Goal: Task Accomplishment & Management: Complete application form

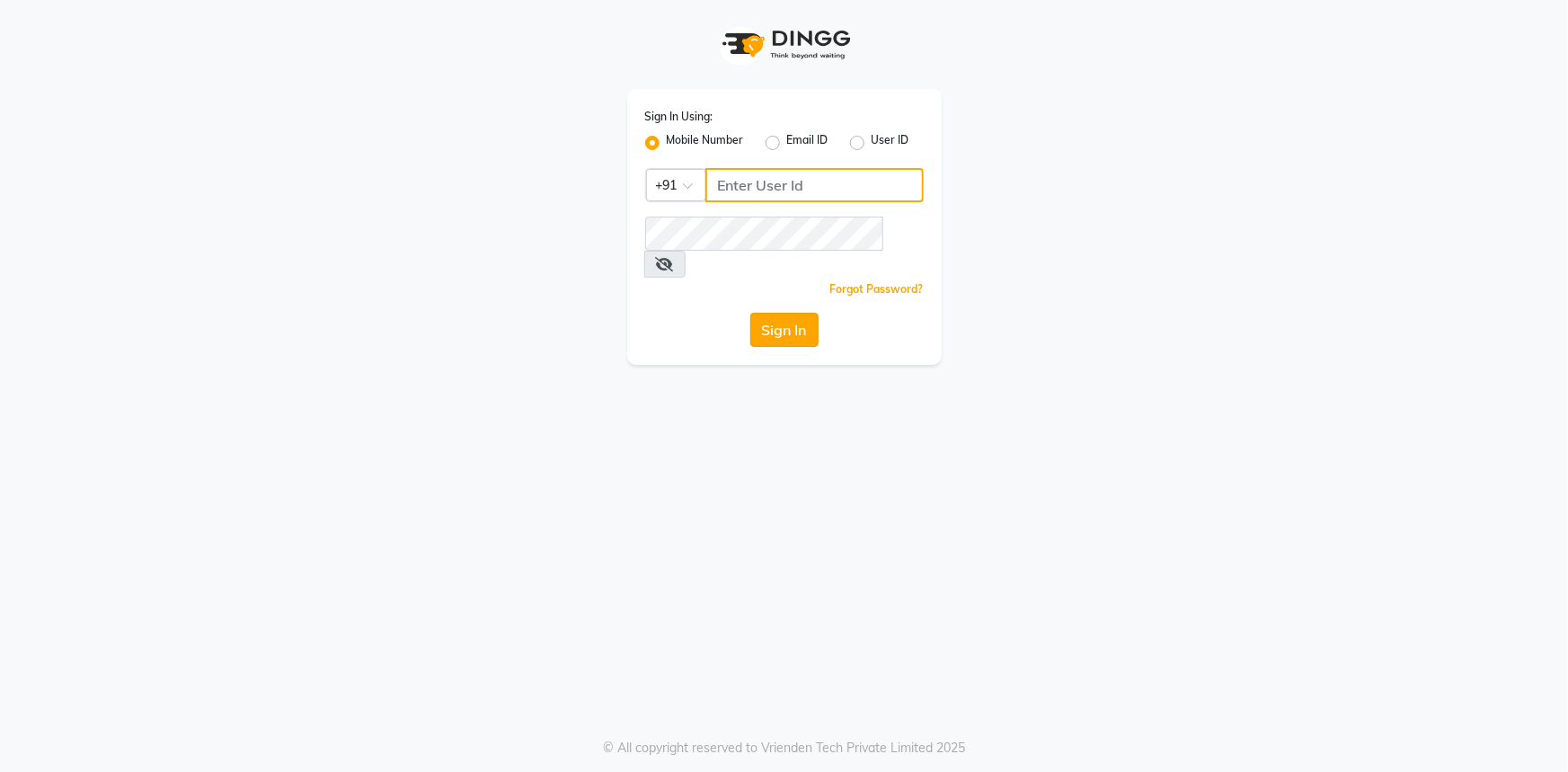
type input "9289324949"
click at [789, 313] on button "Sign In" at bounding box center [784, 330] width 69 height 34
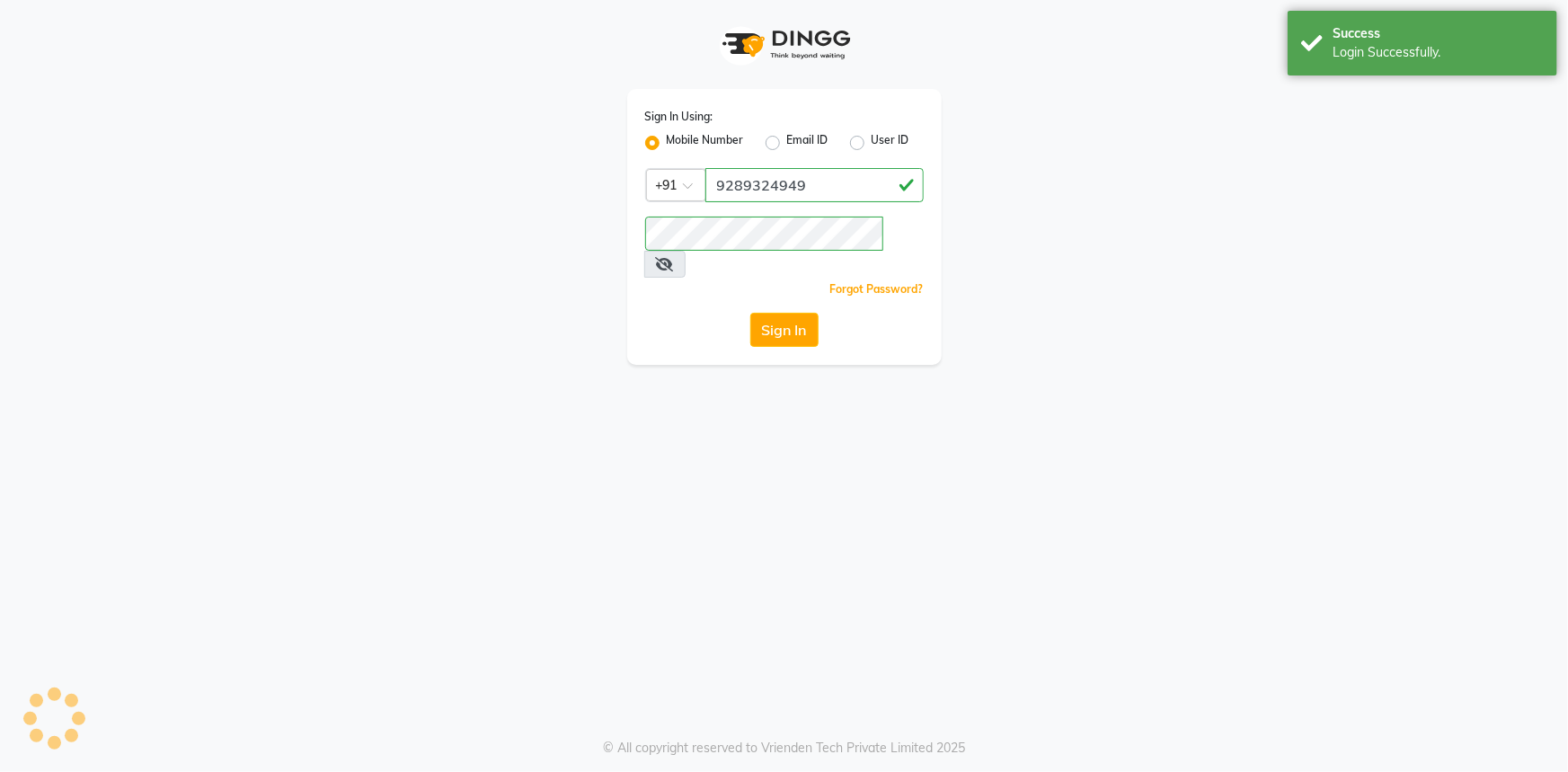
select select "service"
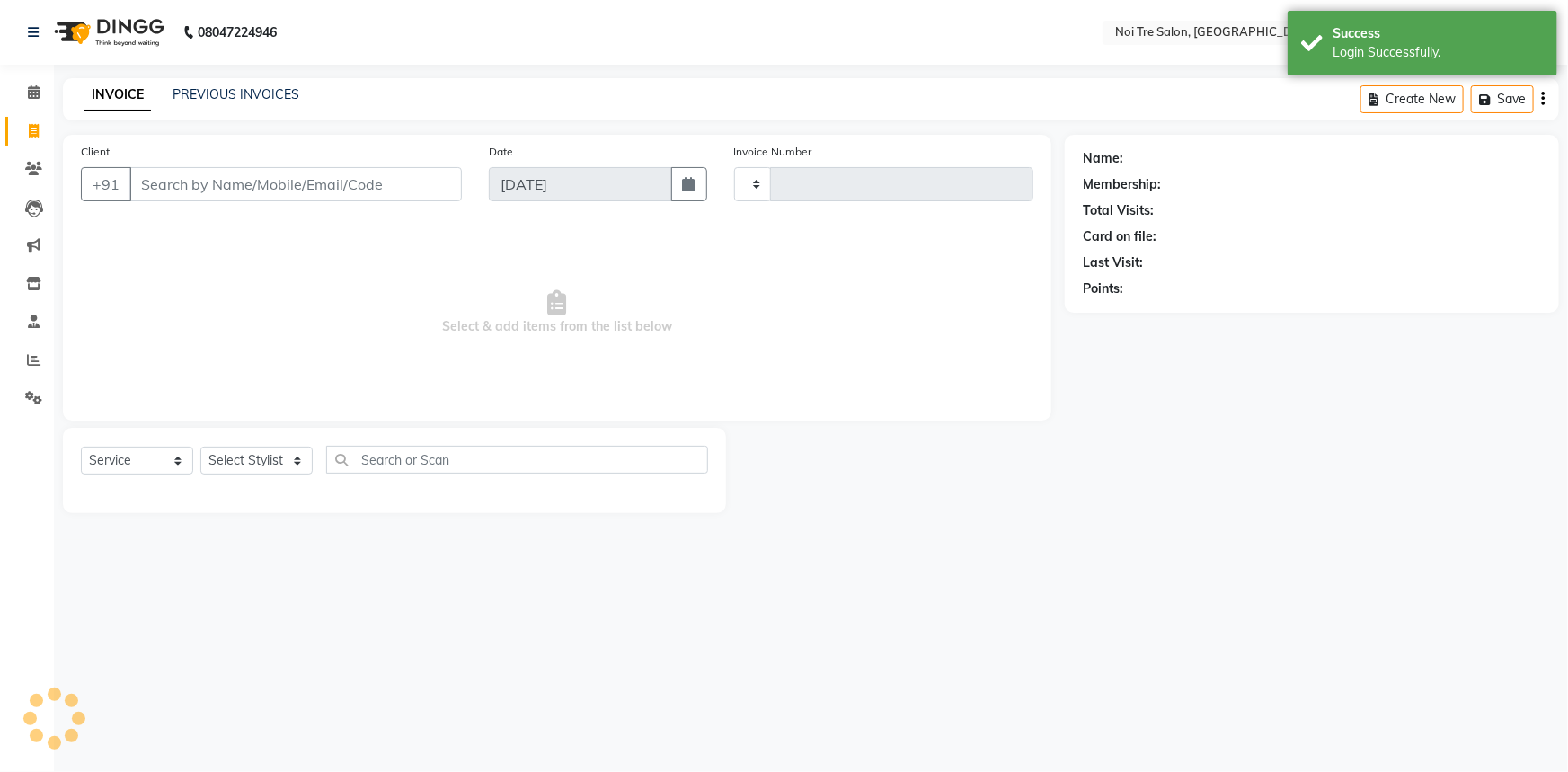
type input "2778"
select select "en"
select select "3710"
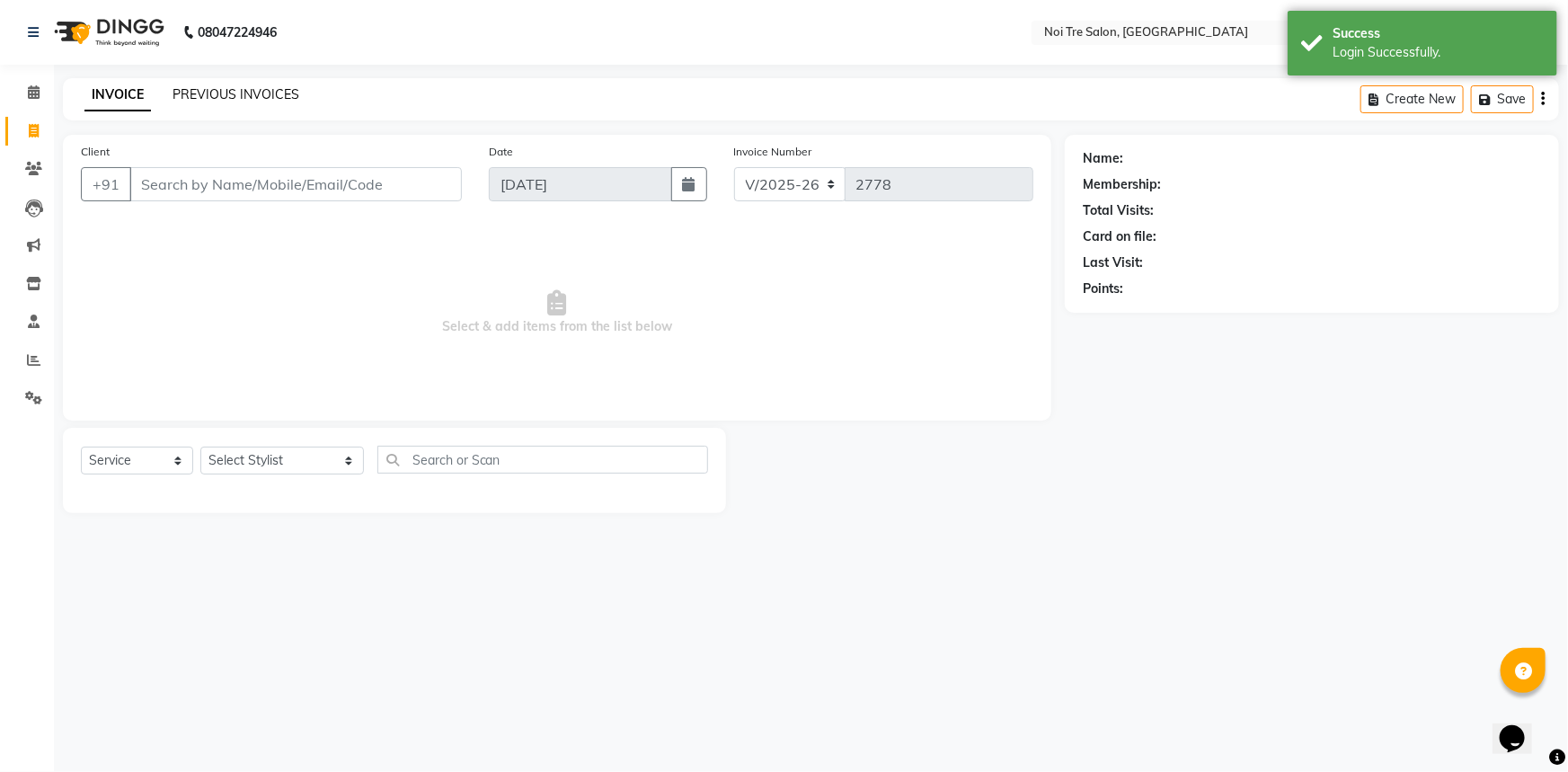
click at [225, 94] on link "PREVIOUS INVOICES" at bounding box center [235, 94] width 127 height 16
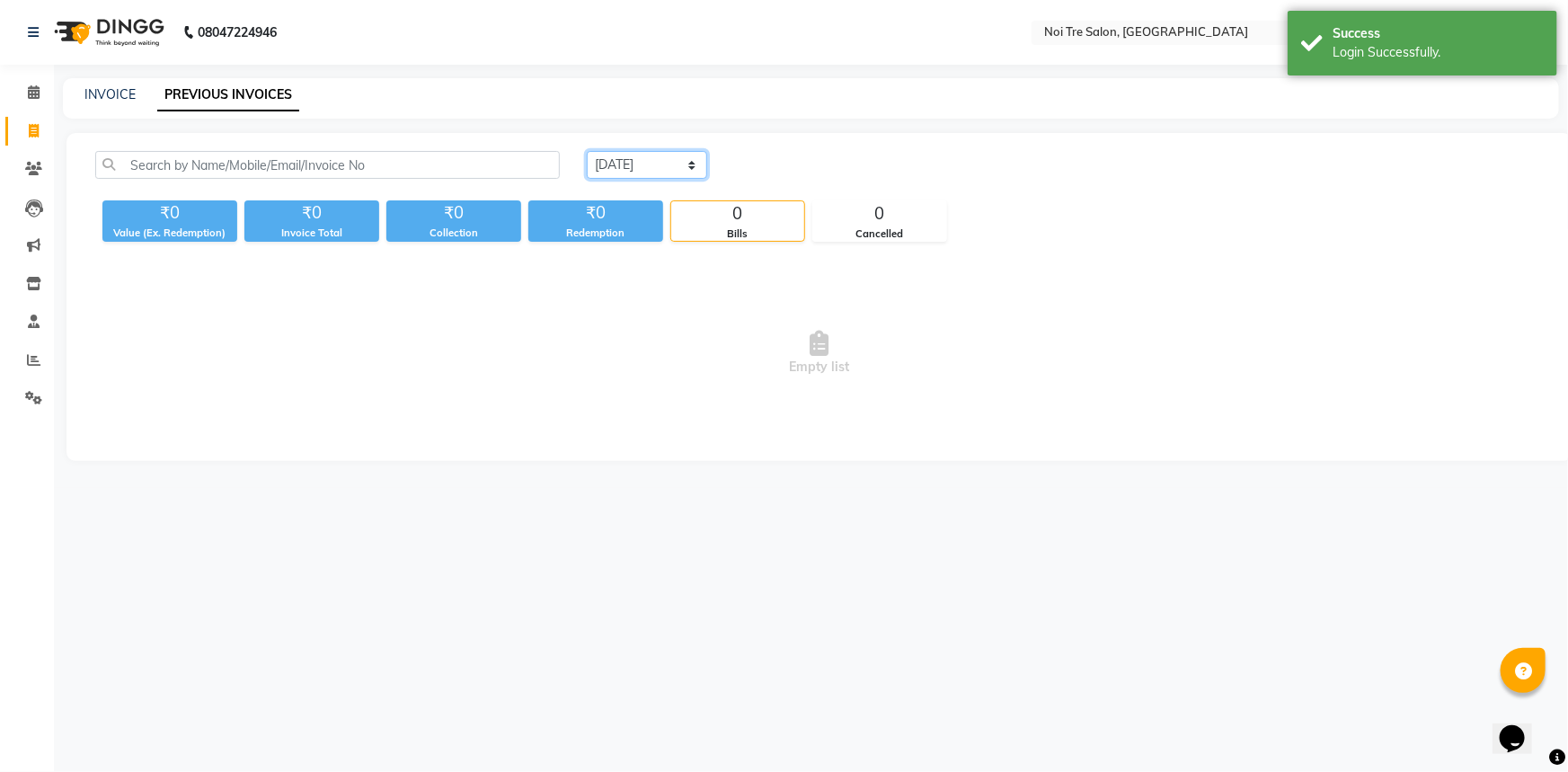
click at [663, 169] on select "[DATE] [DATE] Custom Range" at bounding box center [647, 164] width 120 height 28
click at [587, 151] on select "[DATE] [DATE] Custom Range" at bounding box center [647, 164] width 120 height 28
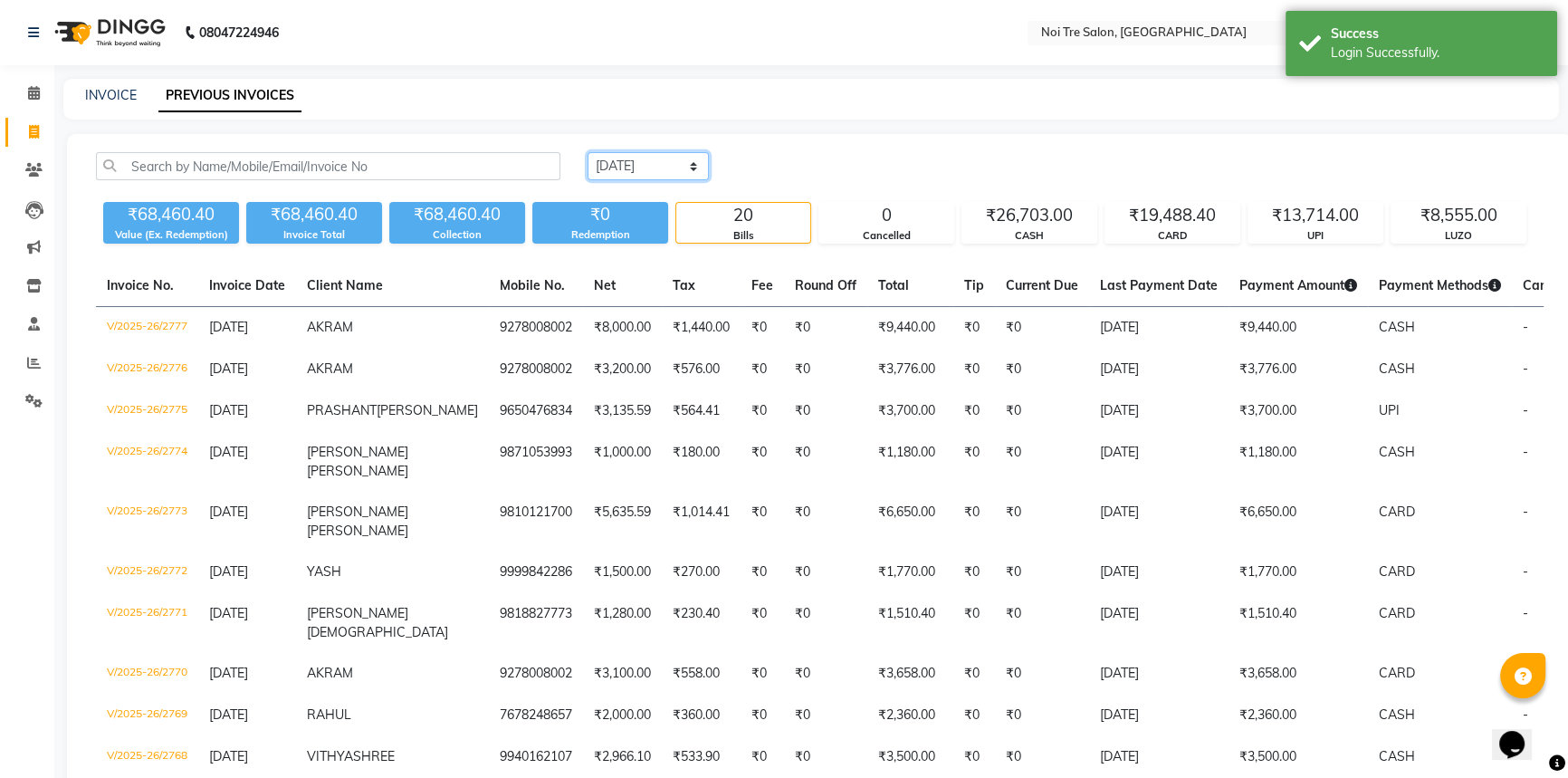
click at [638, 161] on select "[DATE] [DATE] Custom Range" at bounding box center [648, 165] width 121 height 28
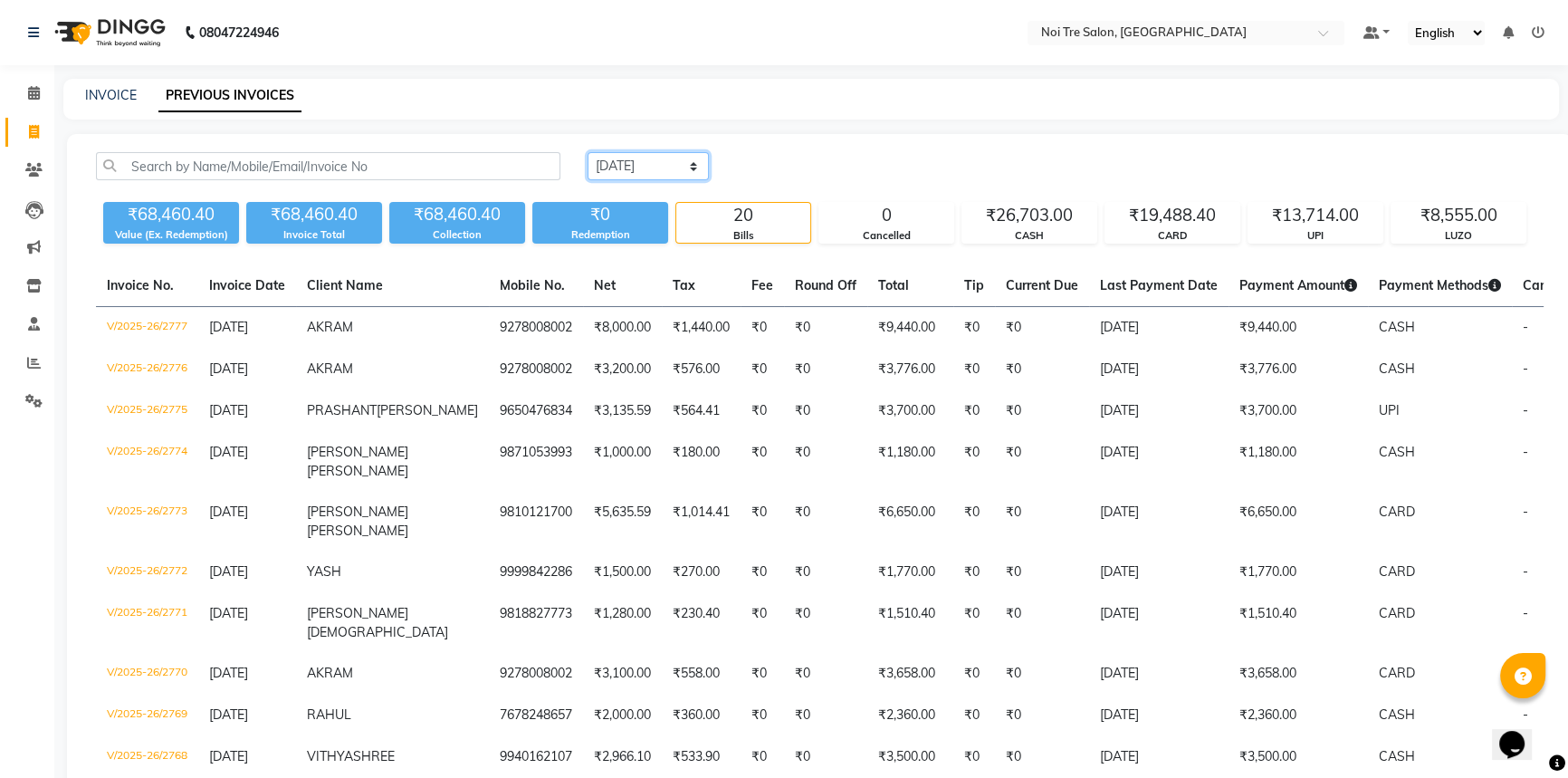
select select "[DATE]"
click at [588, 152] on select "[DATE] [DATE] Custom Range" at bounding box center [648, 165] width 121 height 28
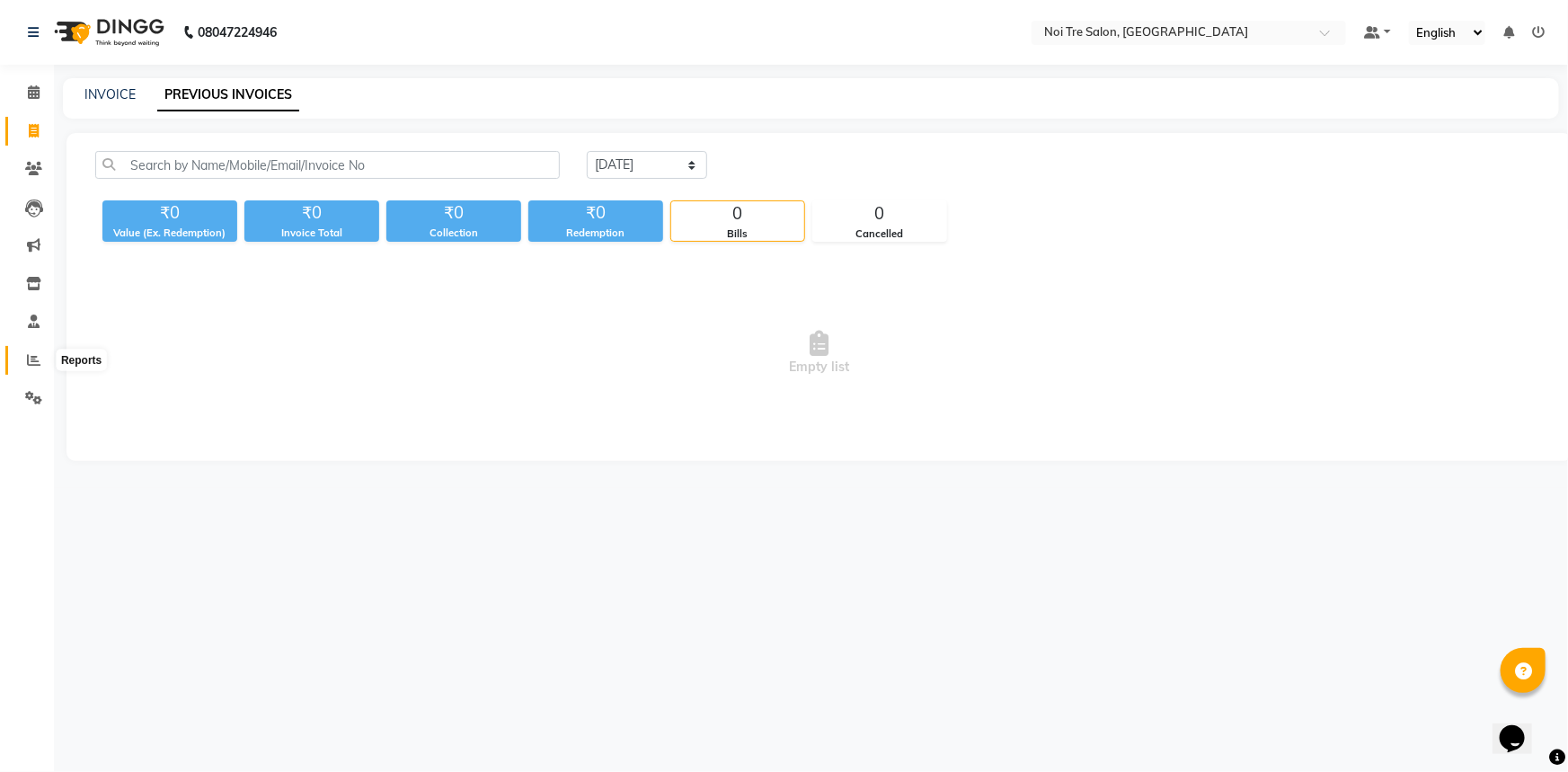
click at [38, 359] on icon at bounding box center [33, 360] width 13 height 13
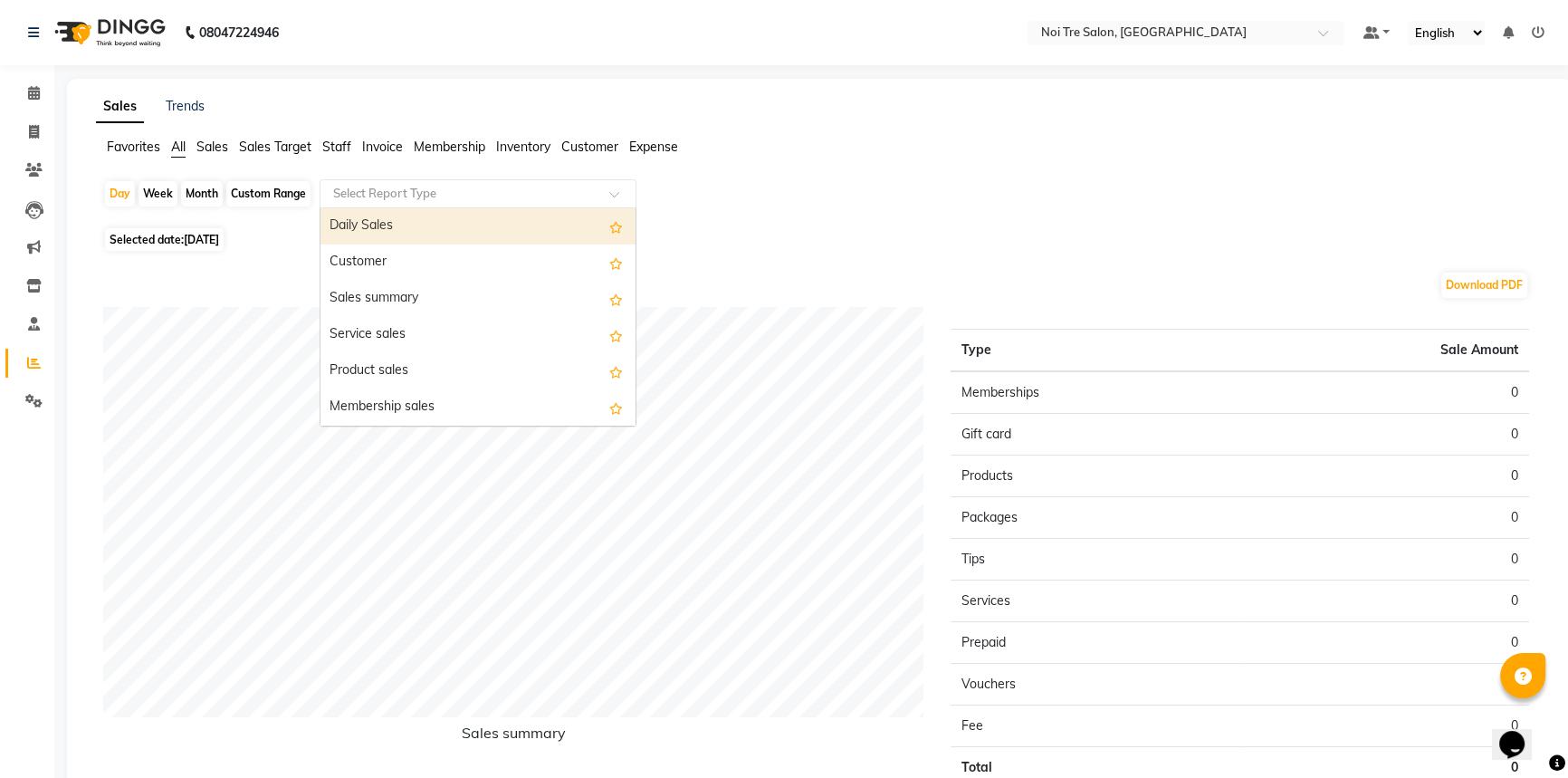
click at [457, 191] on input "text" at bounding box center [460, 193] width 261 height 18
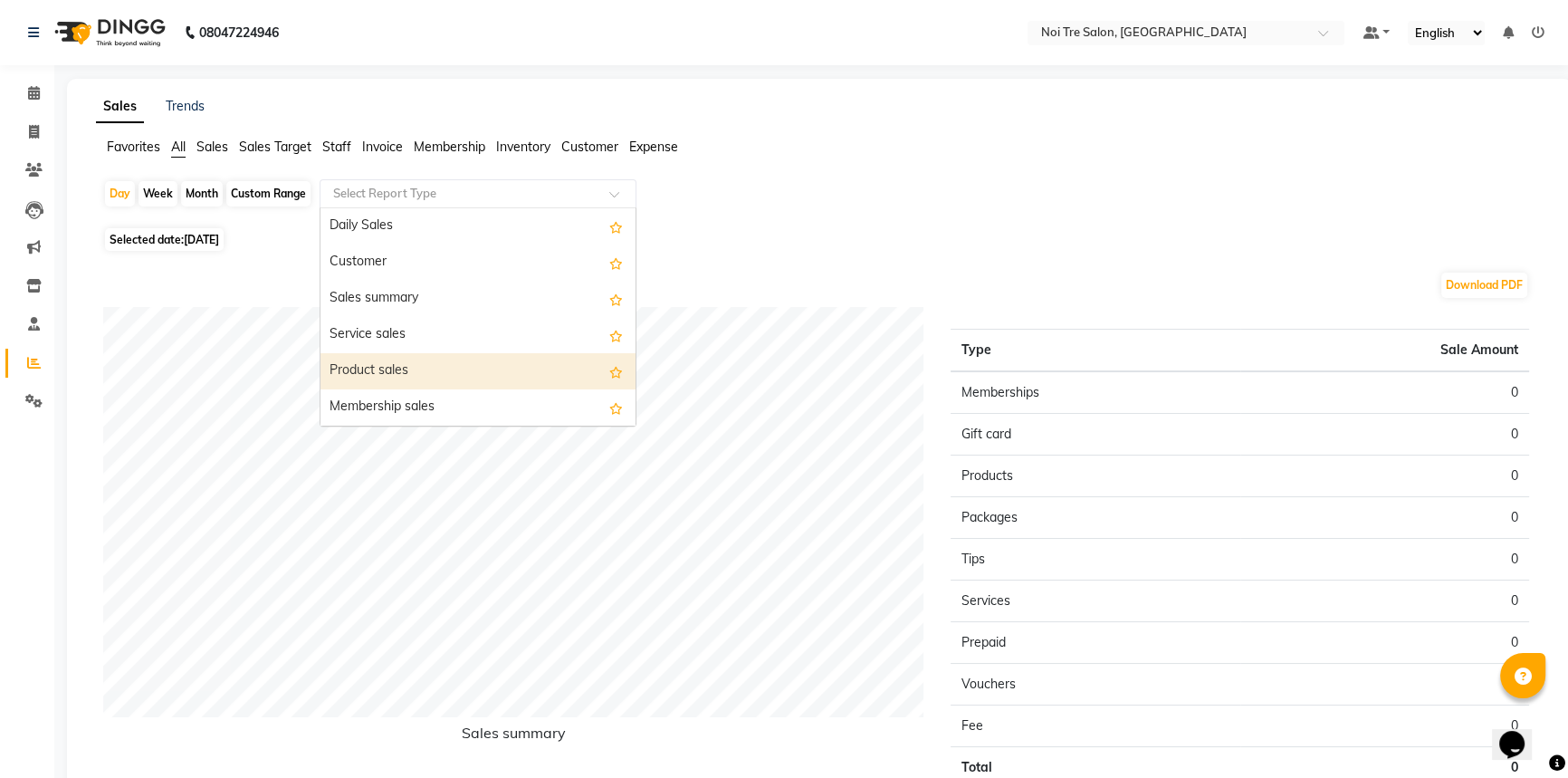
click at [385, 369] on div "Product sales" at bounding box center [478, 372] width 315 height 36
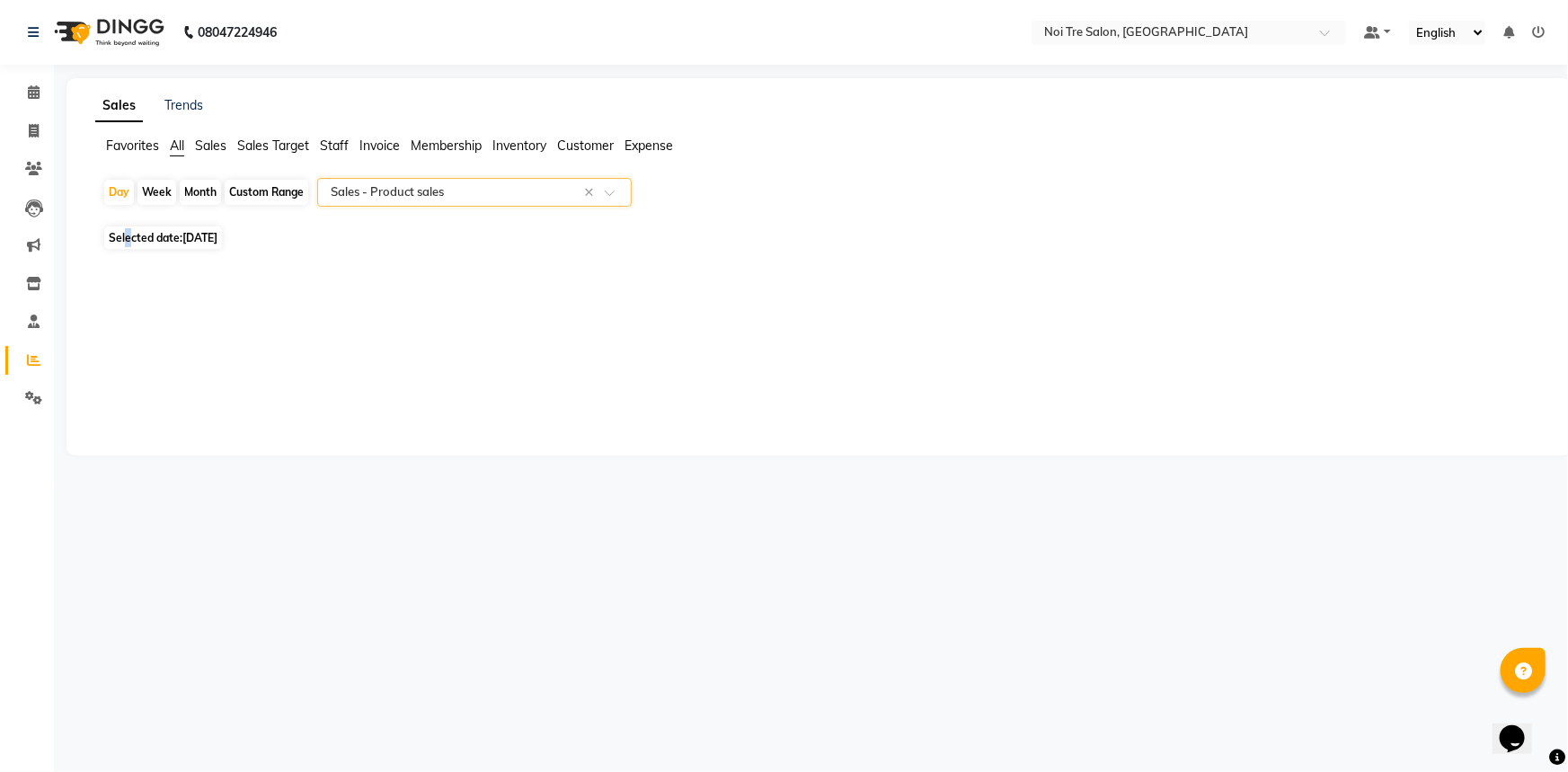
click at [128, 243] on span "Selected date: [DATE]" at bounding box center [163, 238] width 118 height 23
select select "9"
select select "2025"
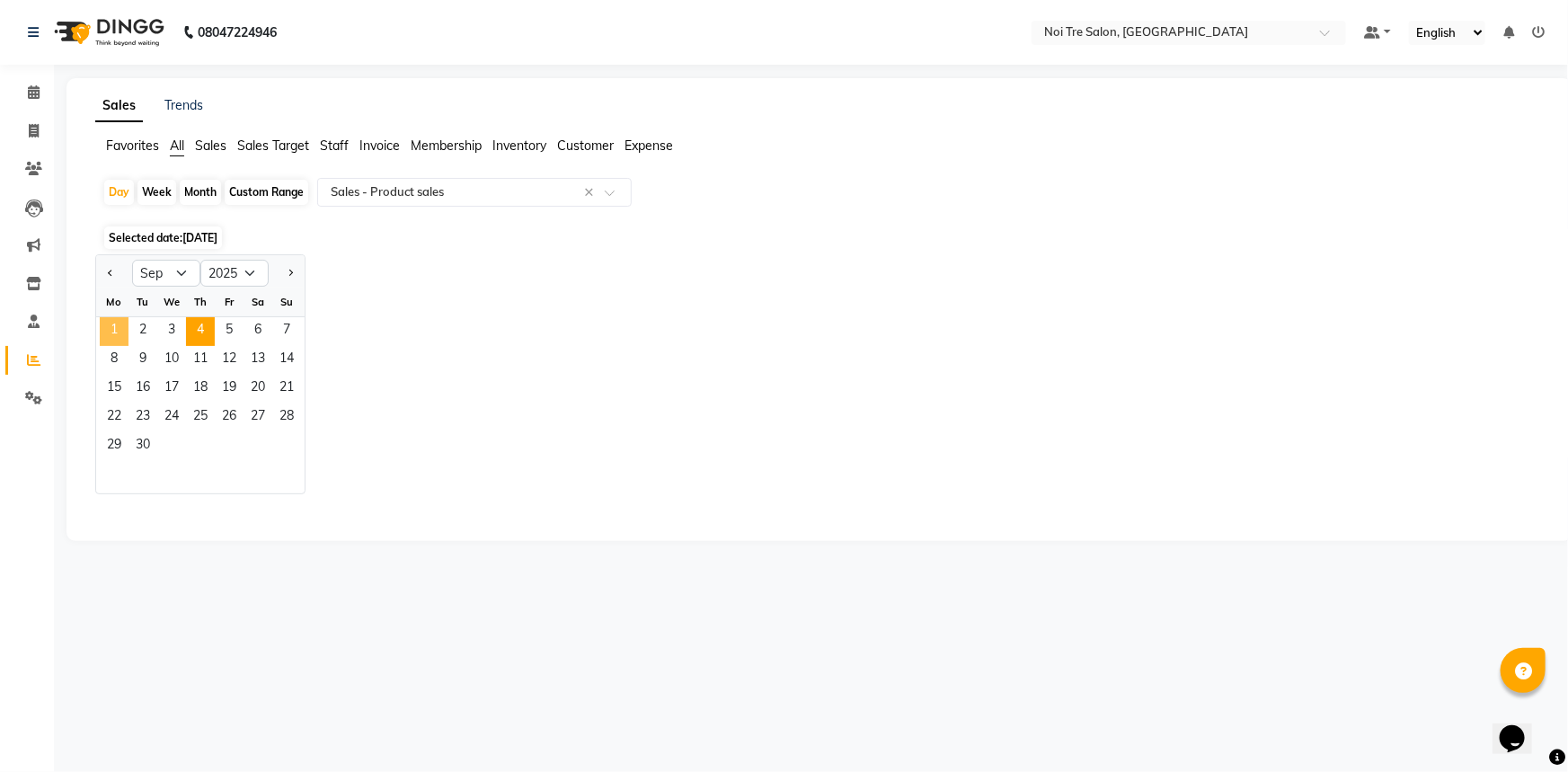
click at [107, 325] on span "1" at bounding box center [114, 332] width 29 height 29
select select "full_report"
select select "csv"
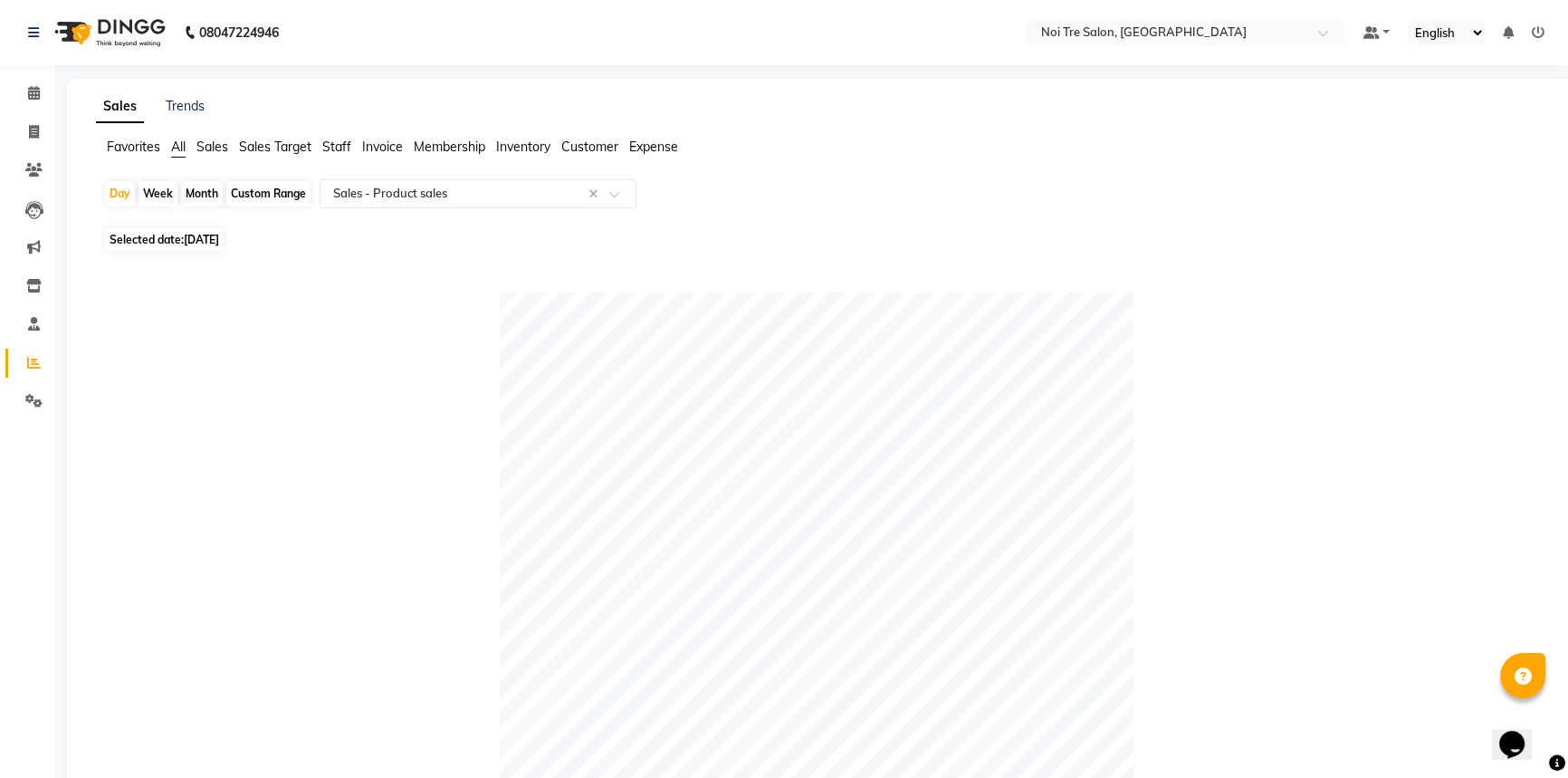
click at [145, 240] on span "Selected date: [DATE]" at bounding box center [164, 240] width 119 height 23
select select "9"
select select "2025"
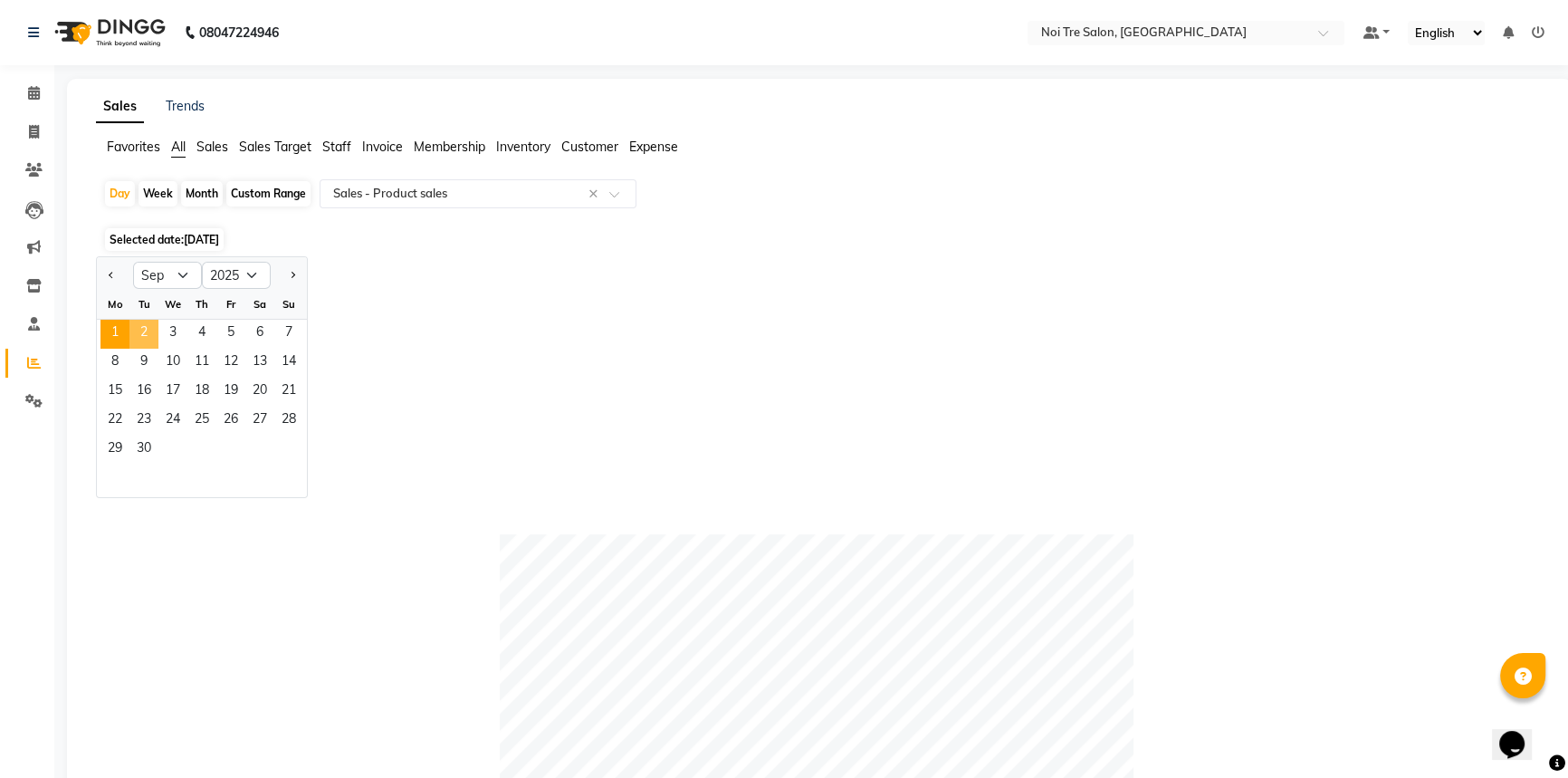
click at [145, 328] on span "2" at bounding box center [144, 334] width 29 height 29
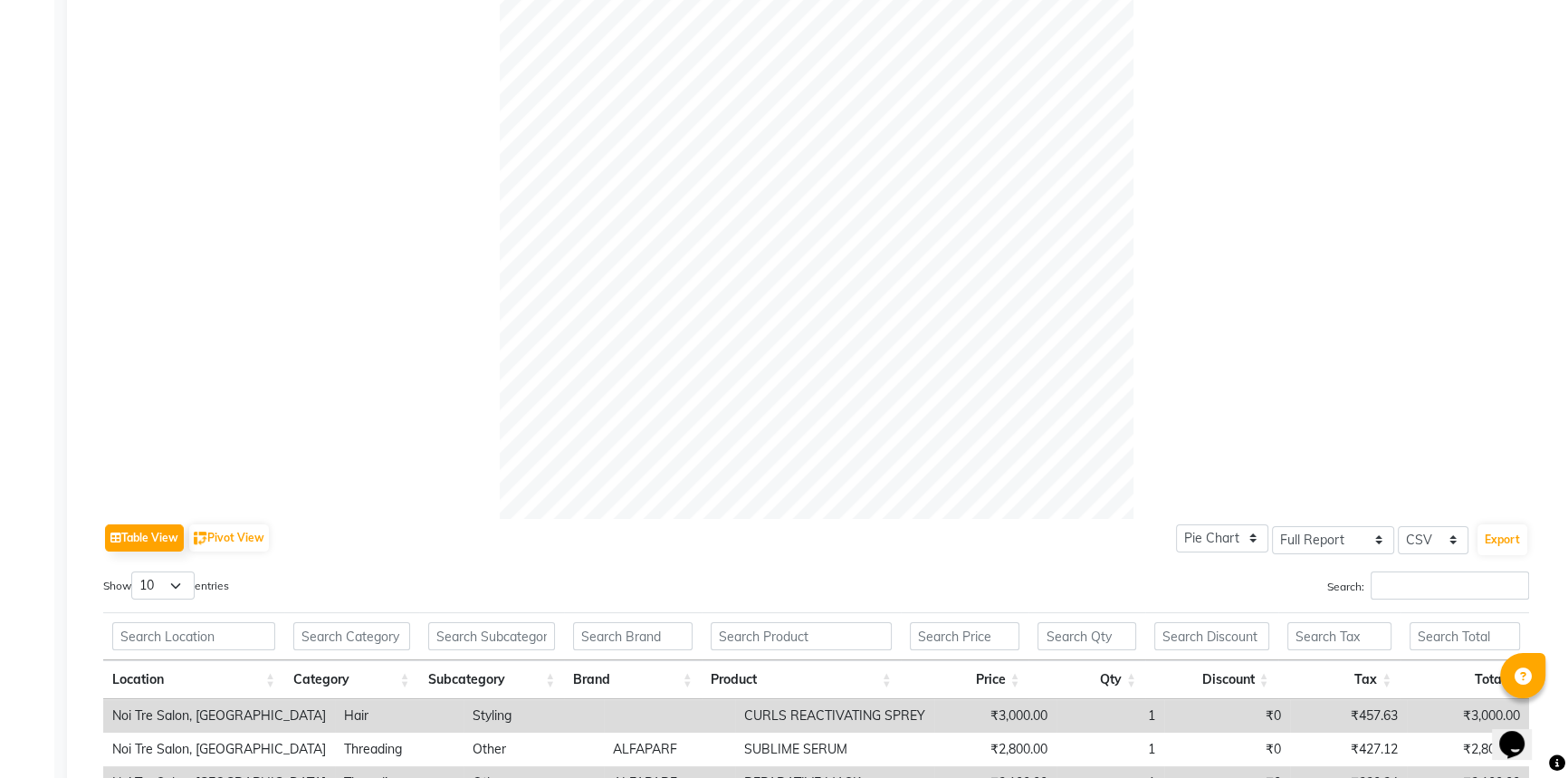
scroll to position [151, 0]
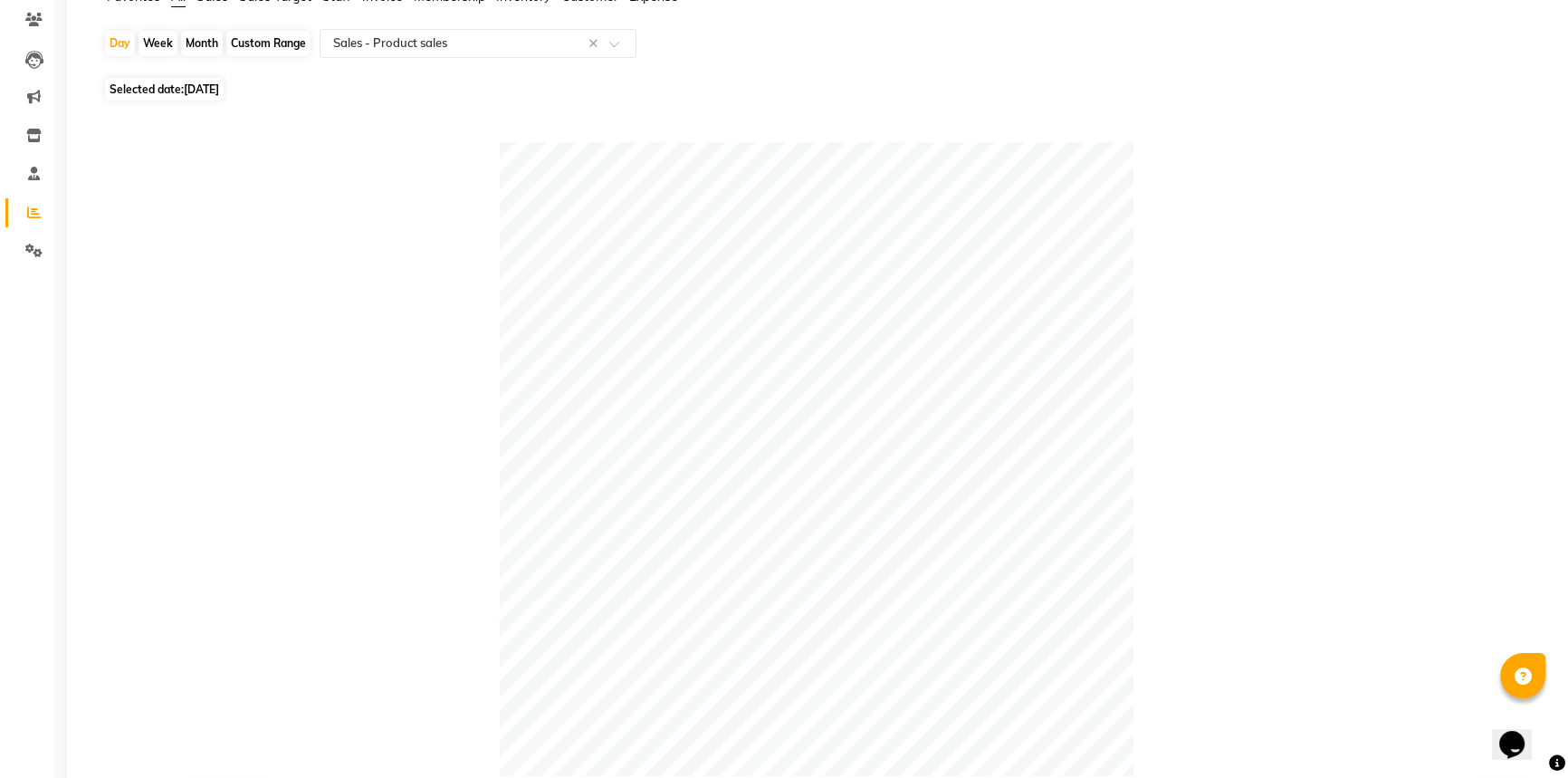
click at [175, 89] on span "Selected date: [DATE]" at bounding box center [164, 89] width 119 height 23
select select "9"
select select "2025"
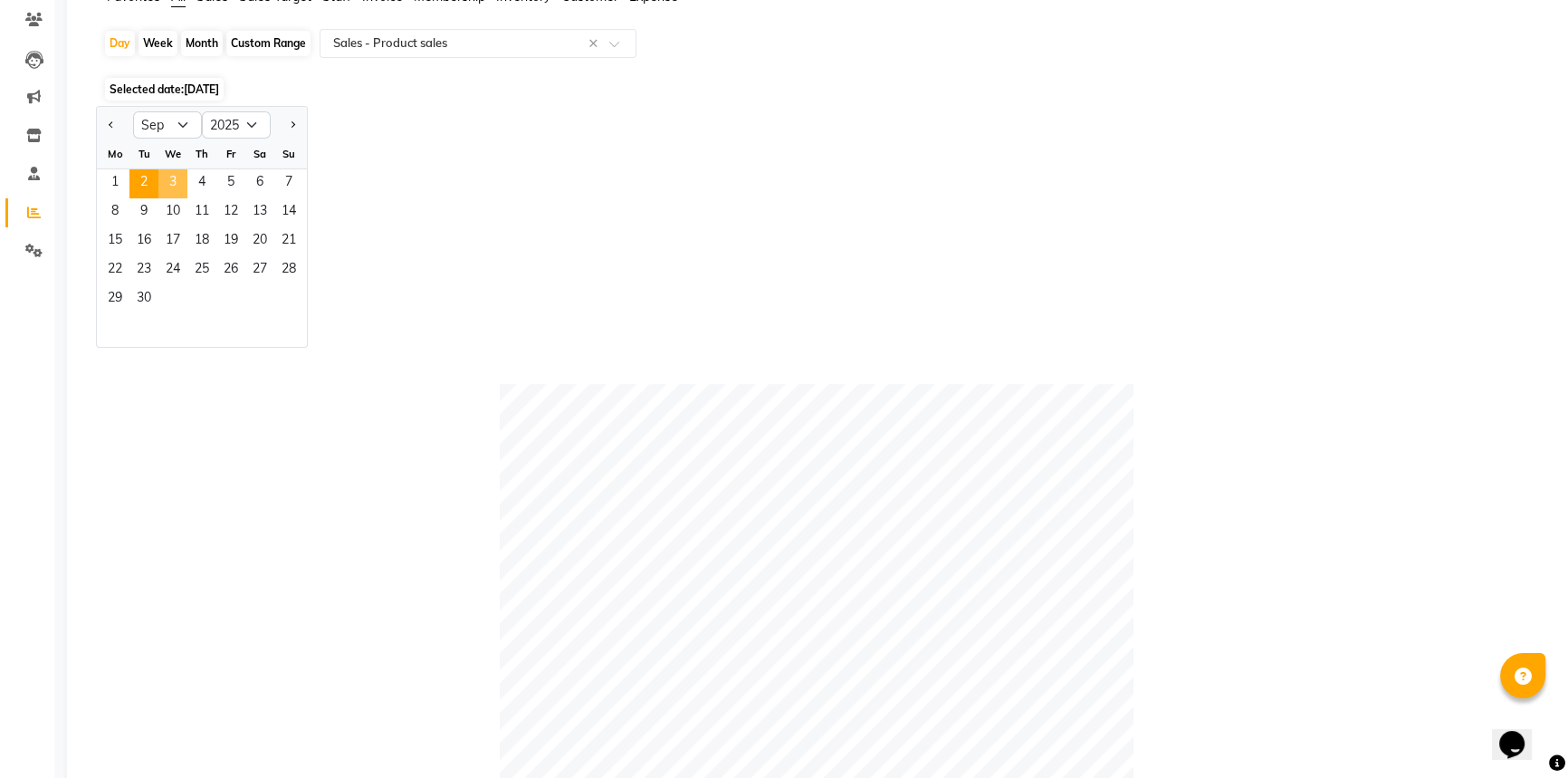
click at [179, 175] on span "3" at bounding box center [173, 183] width 29 height 29
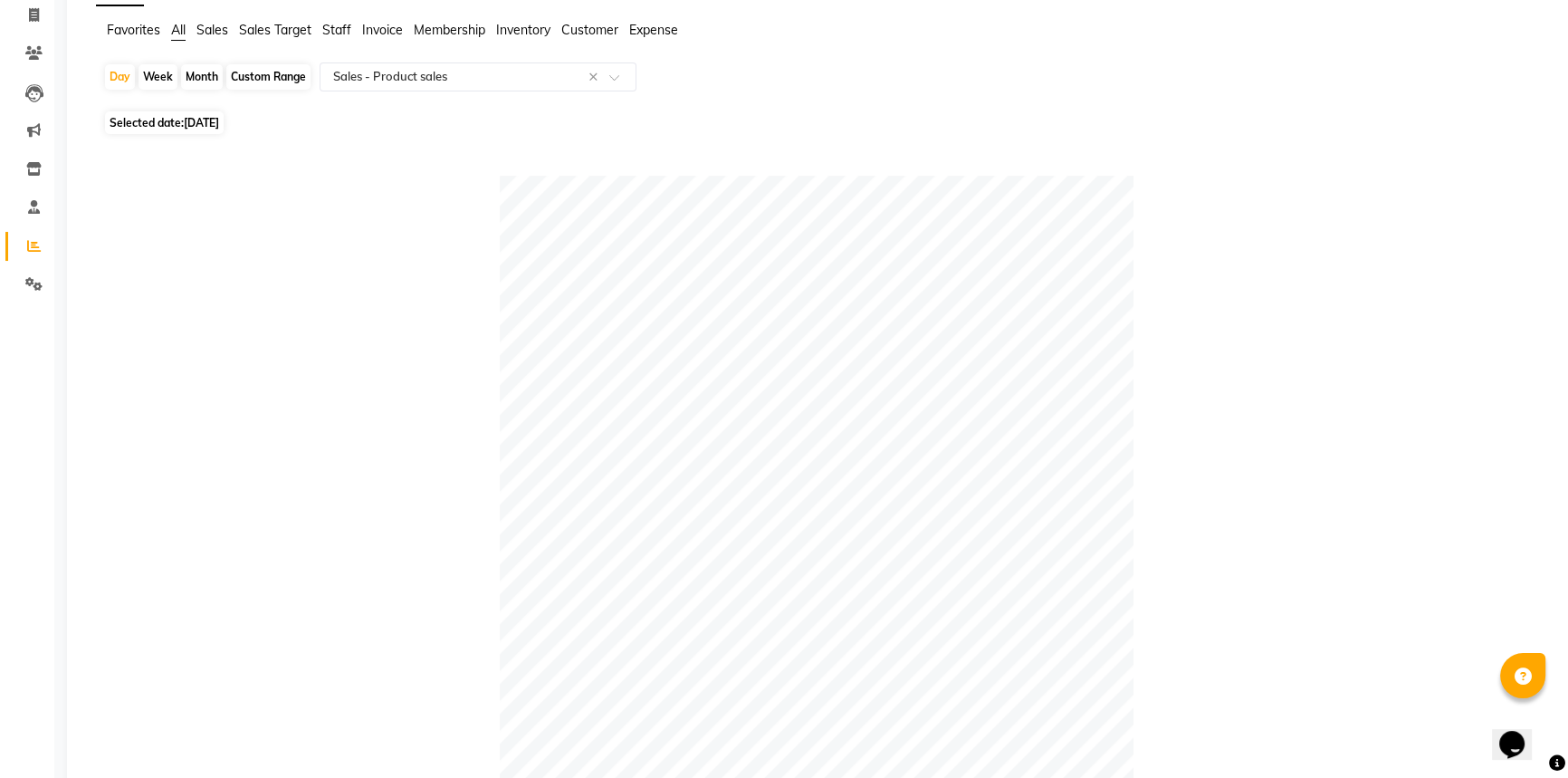
scroll to position [0, 0]
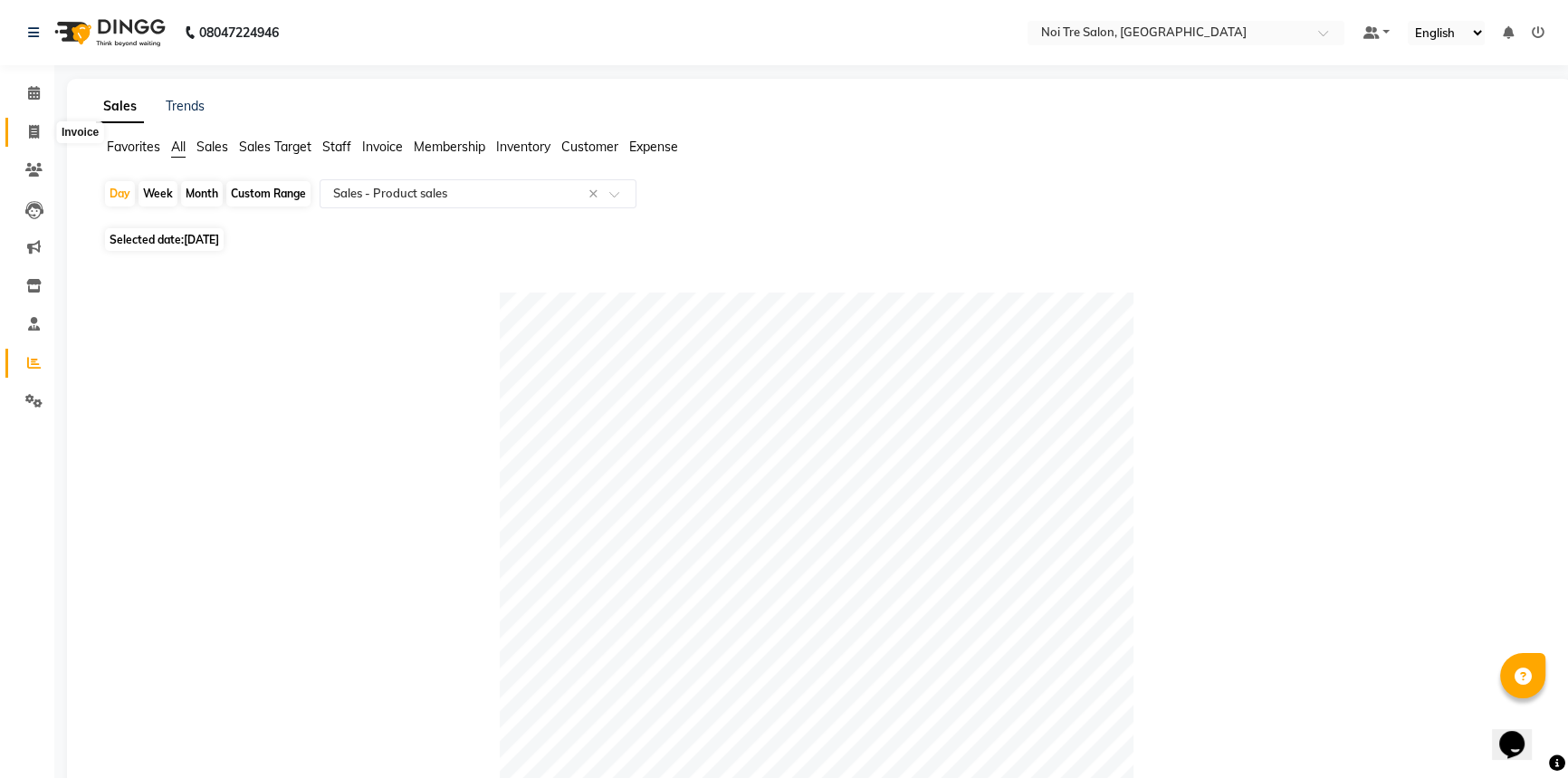
click at [36, 123] on span at bounding box center [34, 133] width 32 height 21
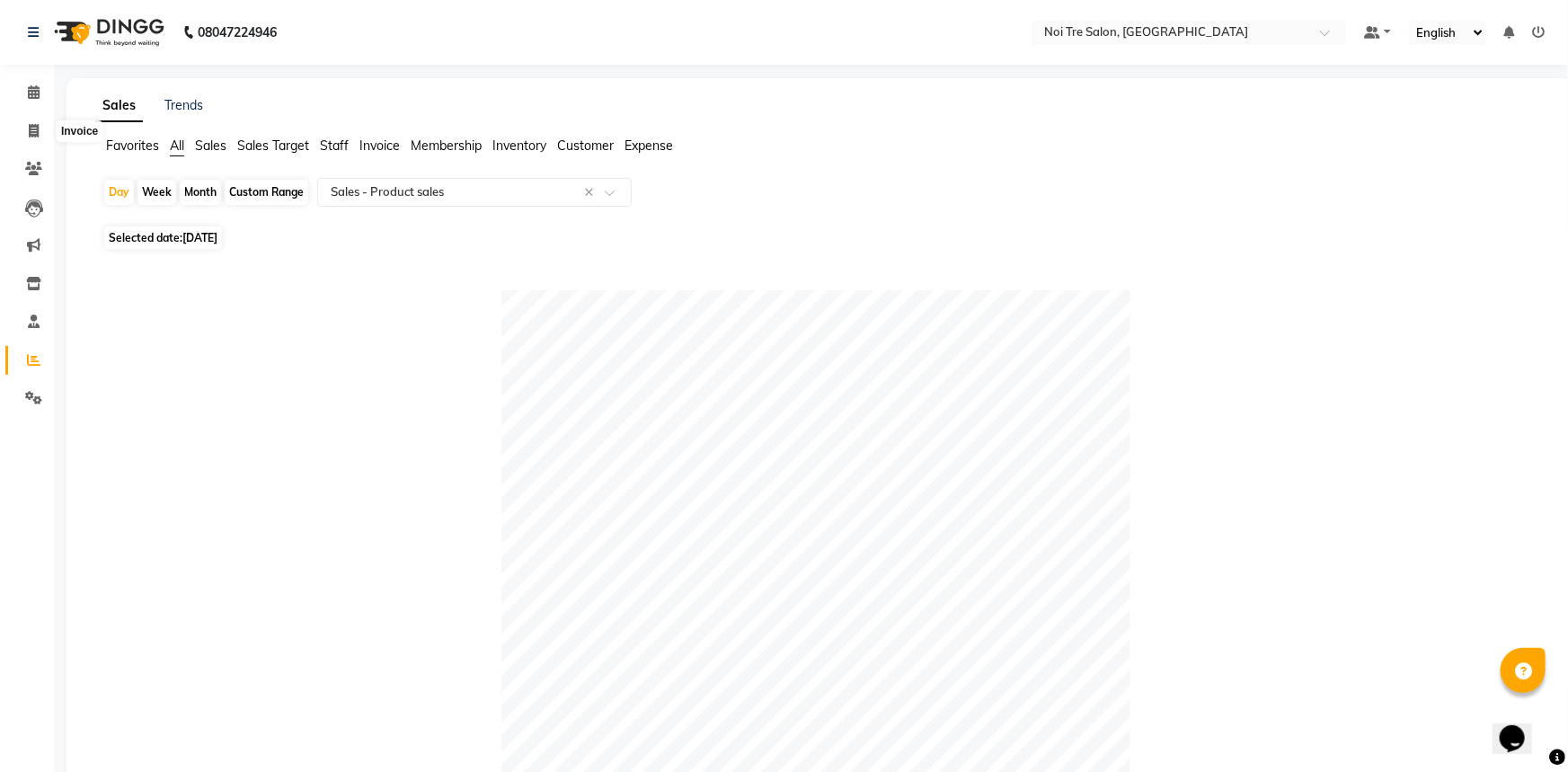
select select "service"
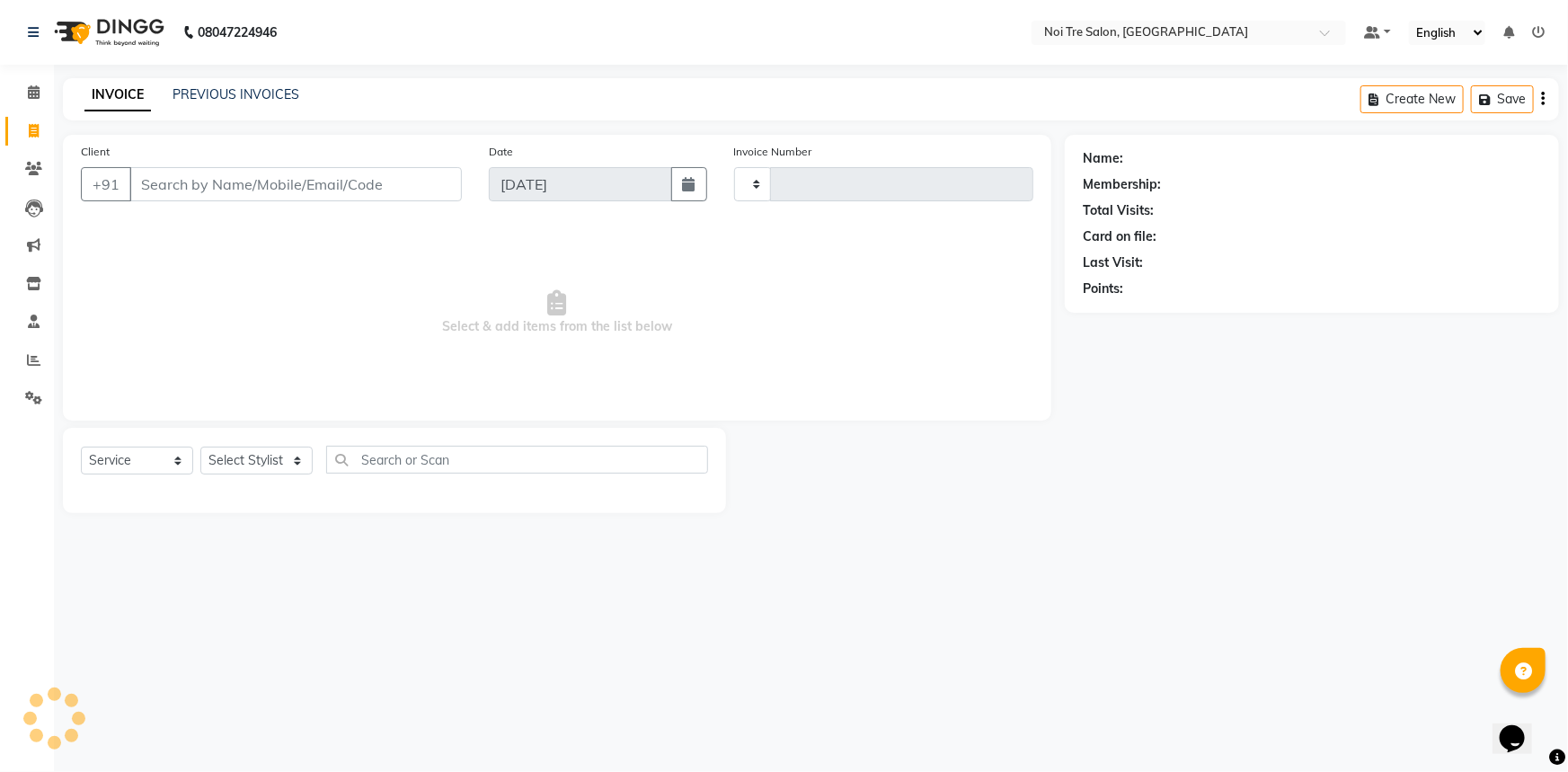
type input "2778"
select select "3710"
click at [245, 98] on link "PREVIOUS INVOICES" at bounding box center [235, 94] width 127 height 16
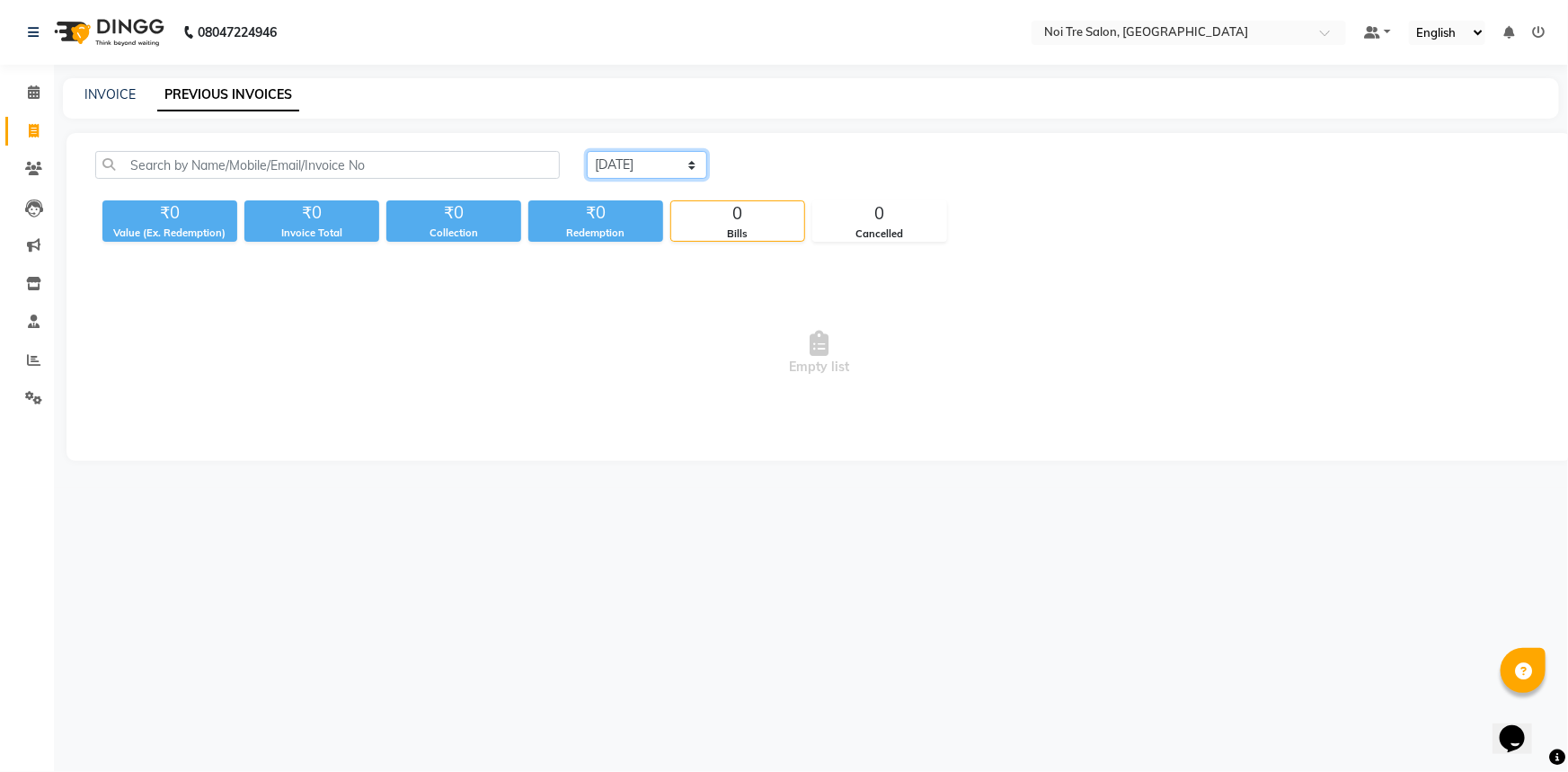
click at [628, 167] on select "[DATE] [DATE] Custom Range" at bounding box center [647, 164] width 120 height 28
click at [587, 151] on select "[DATE] [DATE] Custom Range" at bounding box center [647, 164] width 120 height 28
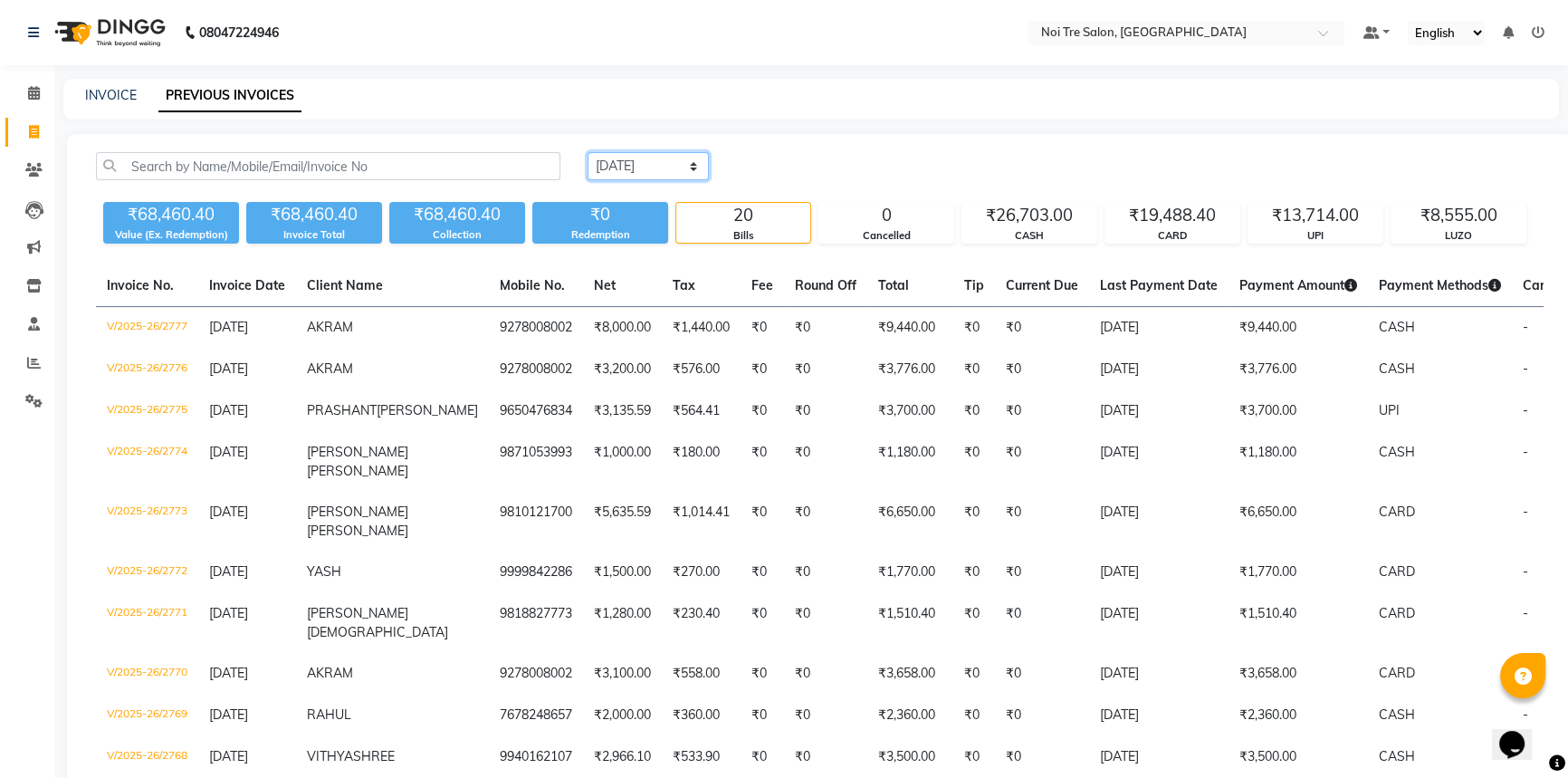
click at [697, 160] on select "[DATE] [DATE] Custom Range" at bounding box center [648, 165] width 121 height 28
select select "[DATE]"
click at [588, 152] on select "[DATE] [DATE] Custom Range" at bounding box center [648, 165] width 121 height 28
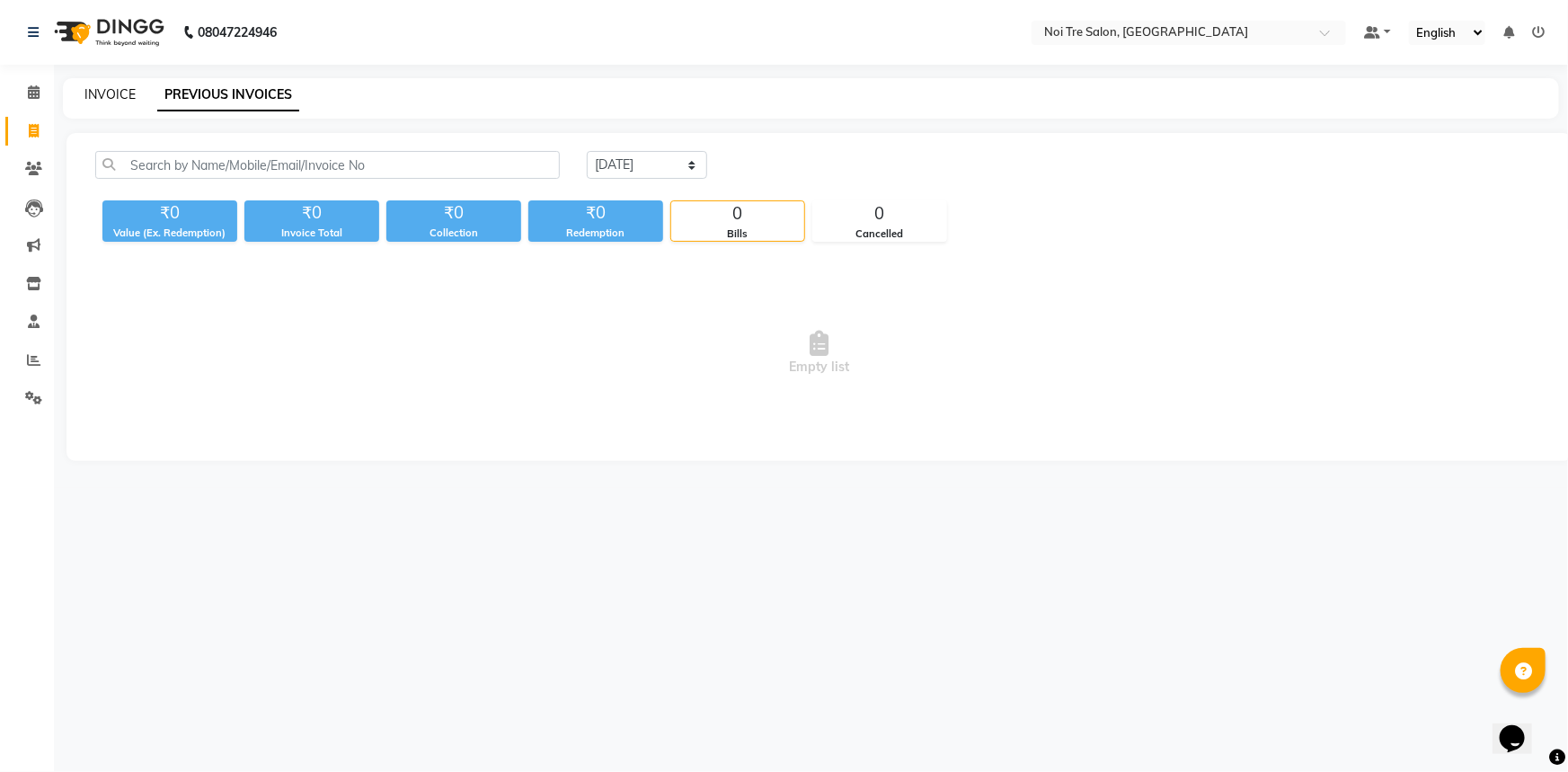
click at [131, 90] on link "INVOICE" at bounding box center [111, 94] width 51 height 16
select select "service"
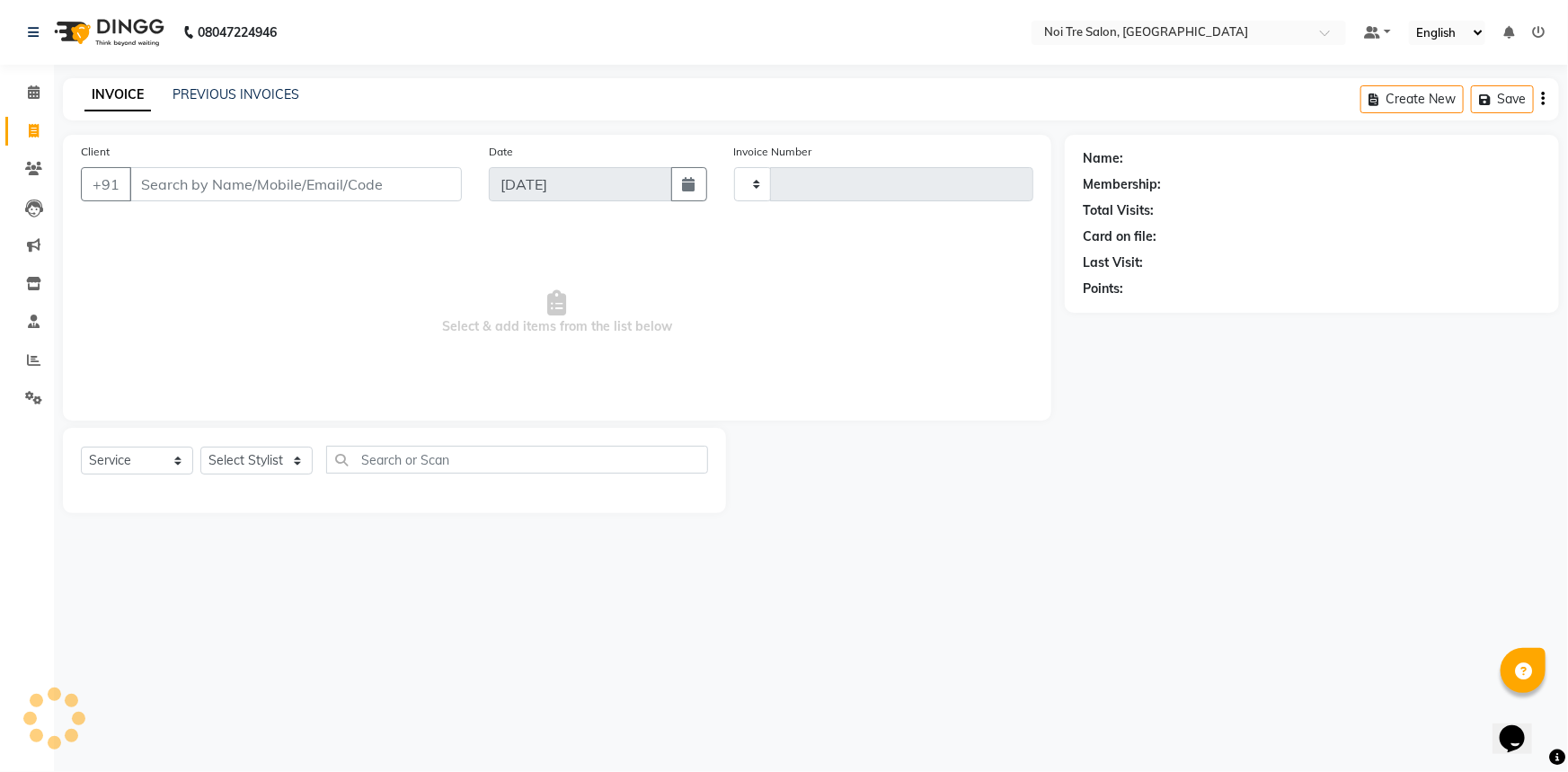
type input "2778"
select select "3710"
click at [255, 465] on select "Select Stylist [PERSON_NAME] [PERSON_NAME] STYLE DIRECTOR Curls Color [PERSON_N…" at bounding box center [282, 460] width 164 height 28
select select "37882"
click at [200, 447] on select "Select Stylist [PERSON_NAME] [PERSON_NAME] STYLE DIRECTOR Curls Color [PERSON_N…" at bounding box center [282, 460] width 164 height 28
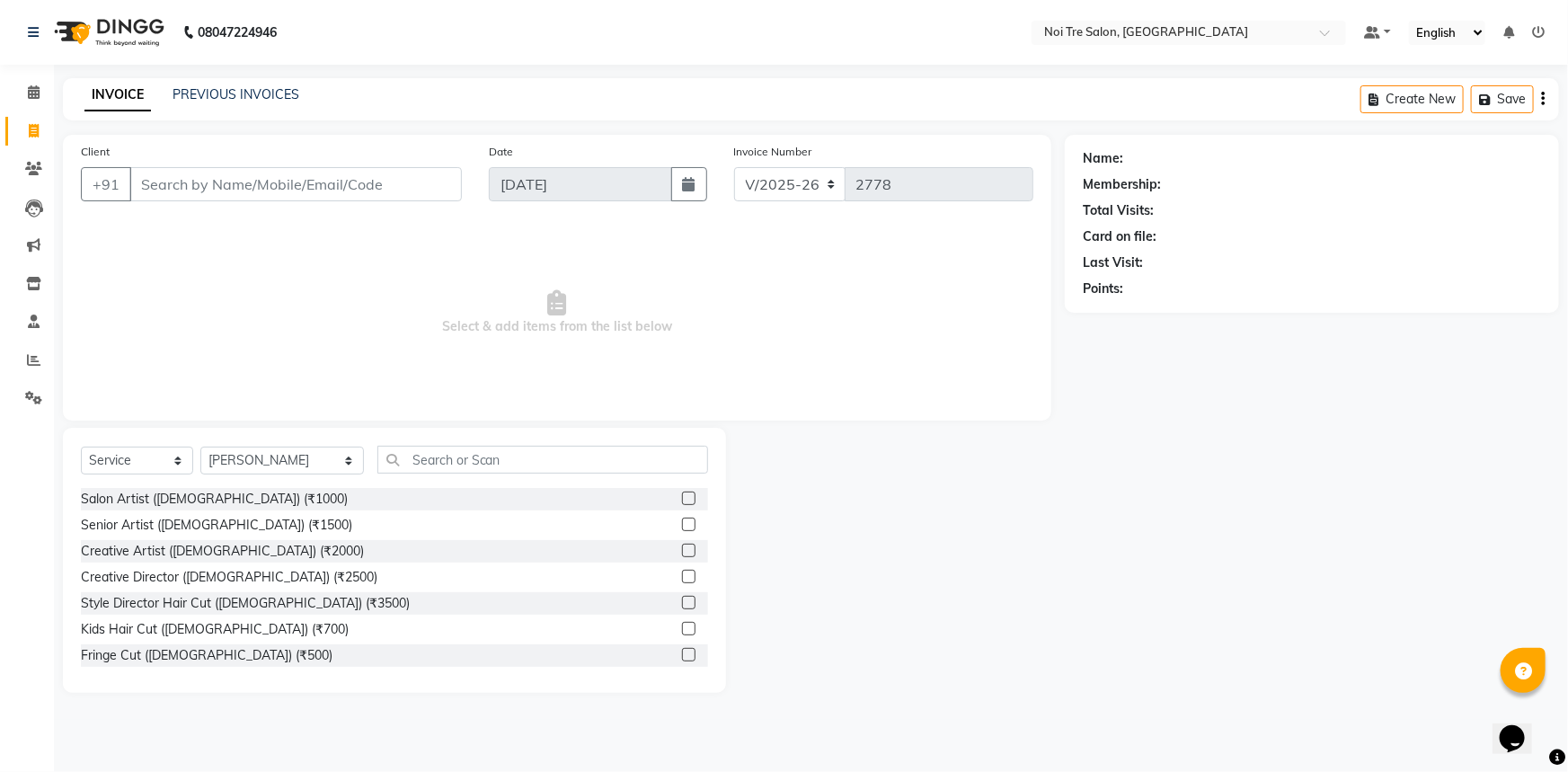
click at [412, 443] on div "Select Service Product Membership Package Voucher Prepaid Gift Card Select Styl…" at bounding box center [394, 560] width 663 height 265
click at [415, 455] on input "text" at bounding box center [543, 459] width 332 height 28
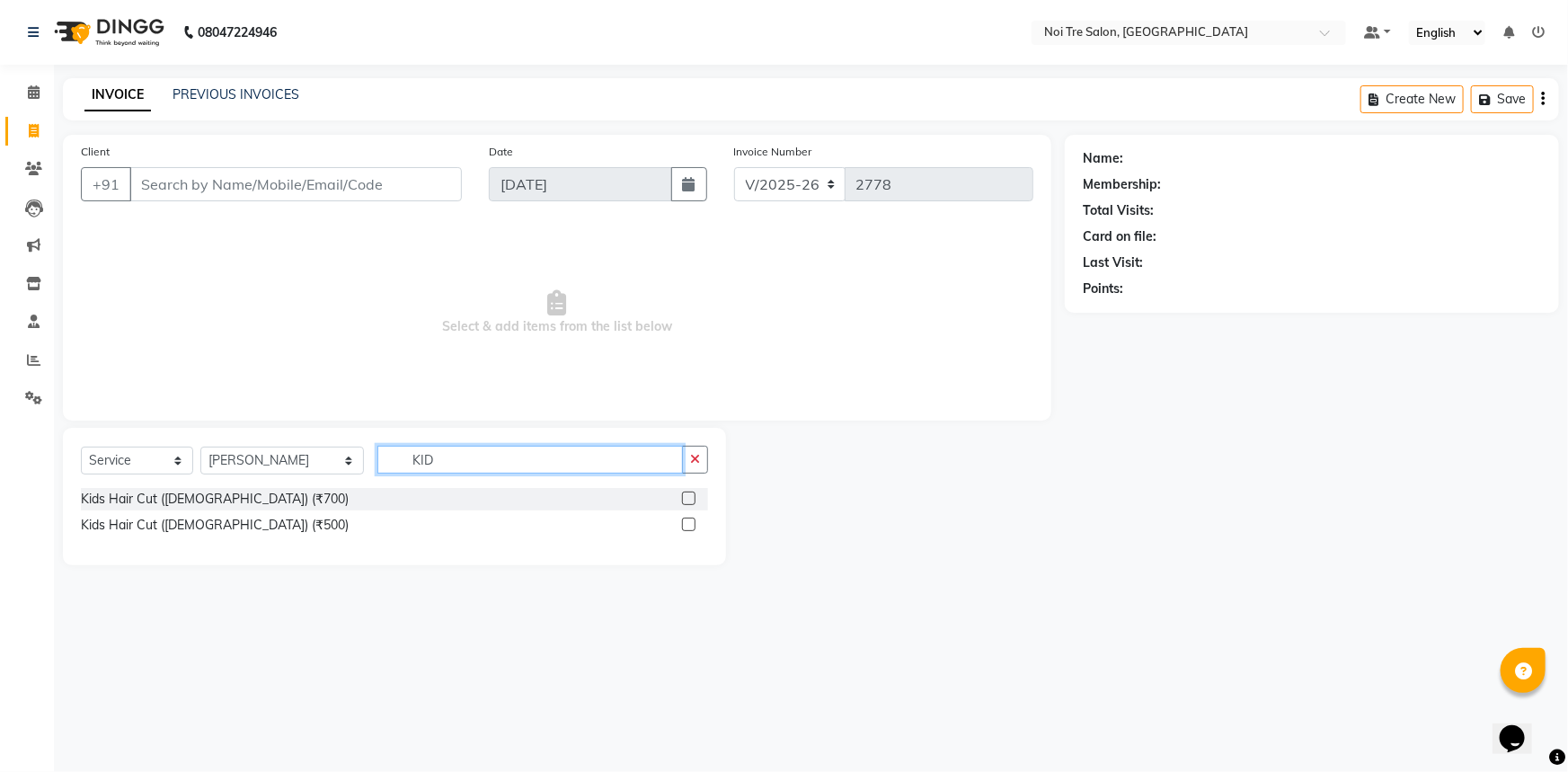
type input "KID"
click at [692, 521] on label at bounding box center [689, 524] width 13 height 13
click at [692, 521] on input "checkbox" at bounding box center [688, 525] width 11 height 11
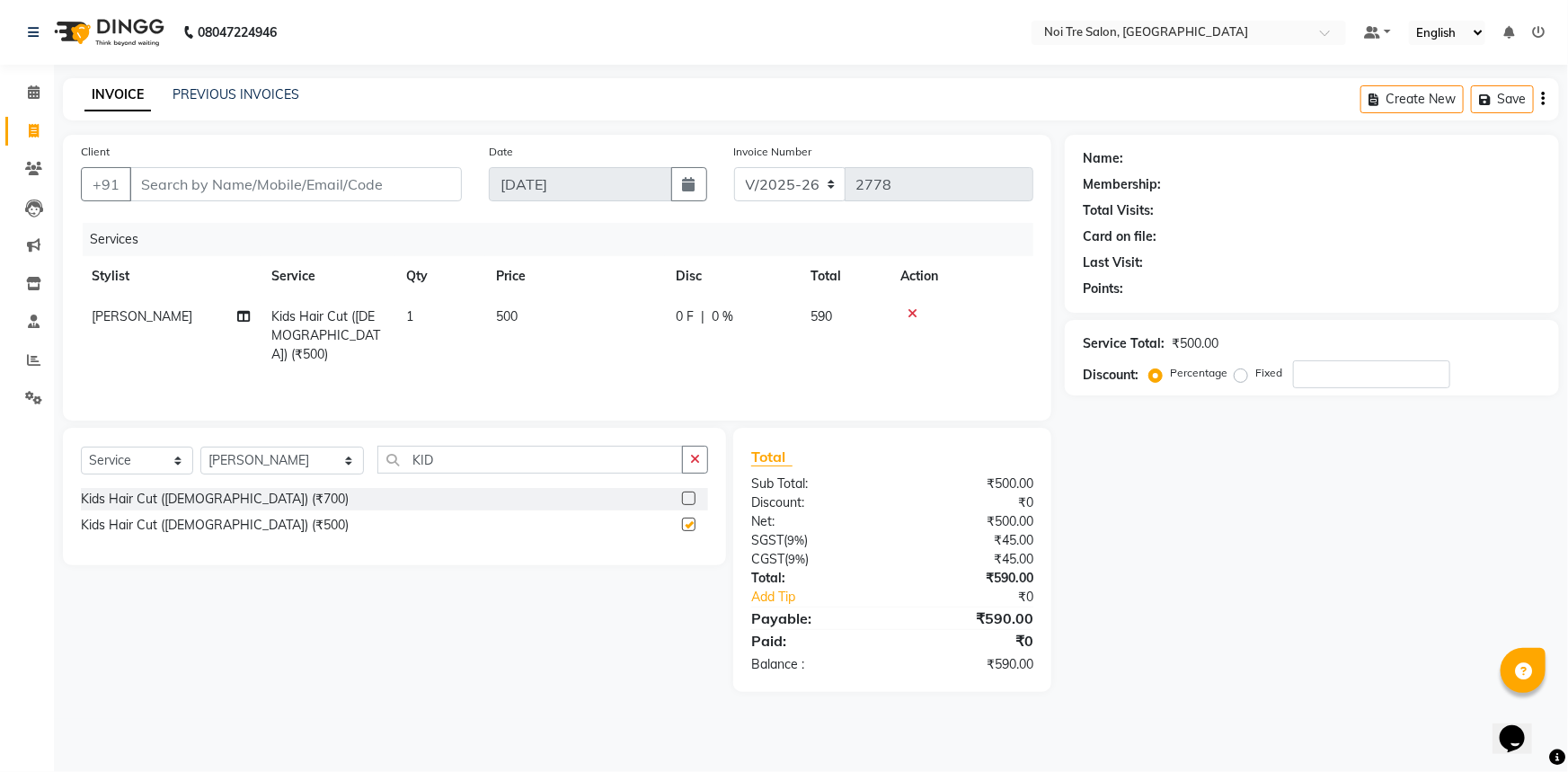
checkbox input "false"
click at [611, 340] on td "500" at bounding box center [574, 335] width 180 height 78
select select "37882"
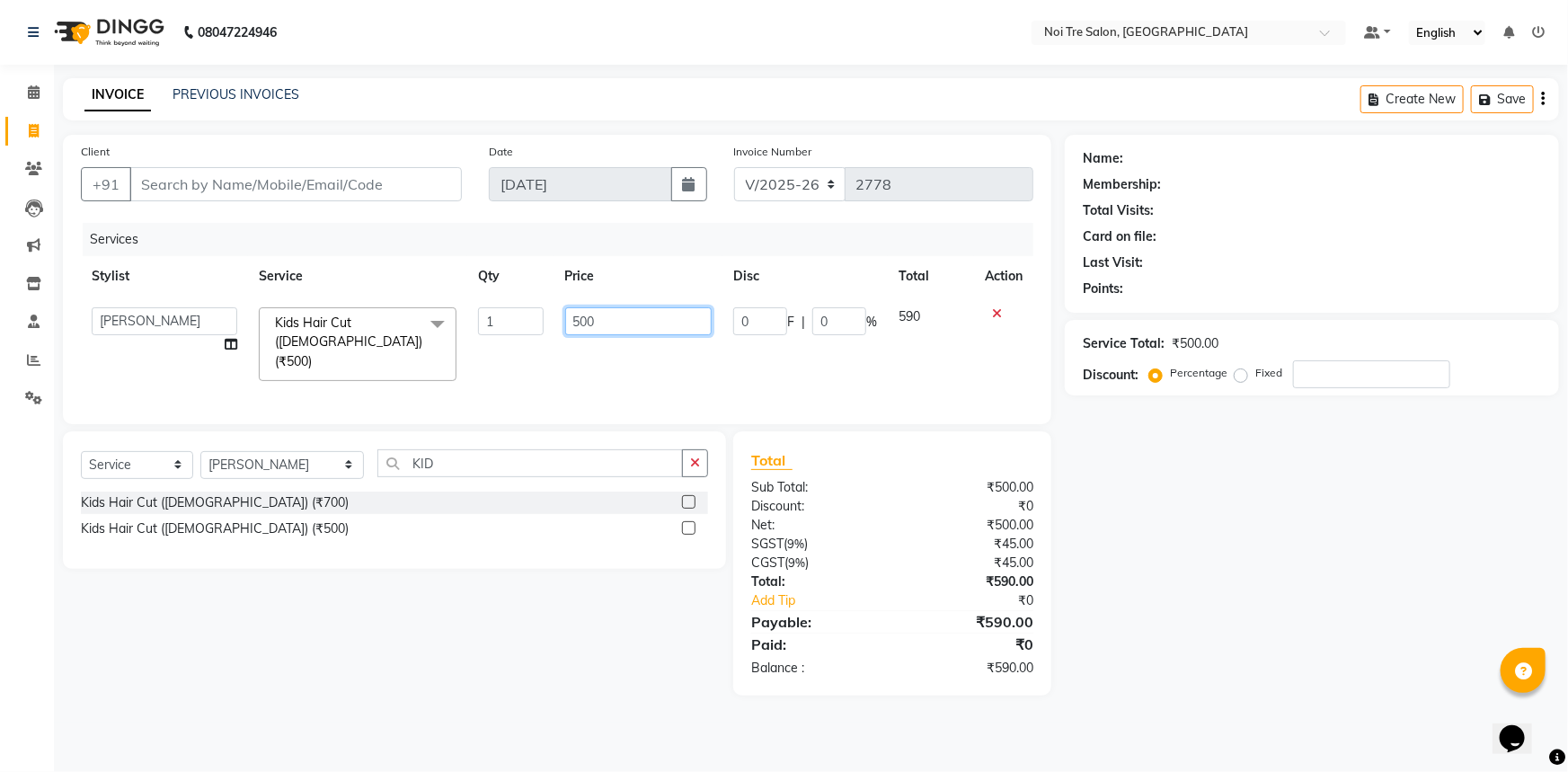
drag, startPoint x: 624, startPoint y: 323, endPoint x: 522, endPoint y: 309, distance: 103.0
click at [529, 309] on tr "[PERSON_NAME] [PERSON_NAME] STYLE DIRECTOR Curls Color [PERSON_NAME] [PERSON_NA…" at bounding box center [557, 344] width 953 height 95
type input "800"
click at [1356, 521] on div "Name: Membership: Total Visits: Card on file: Last Visit: Points: Service Total…" at bounding box center [1317, 415] width 508 height 560
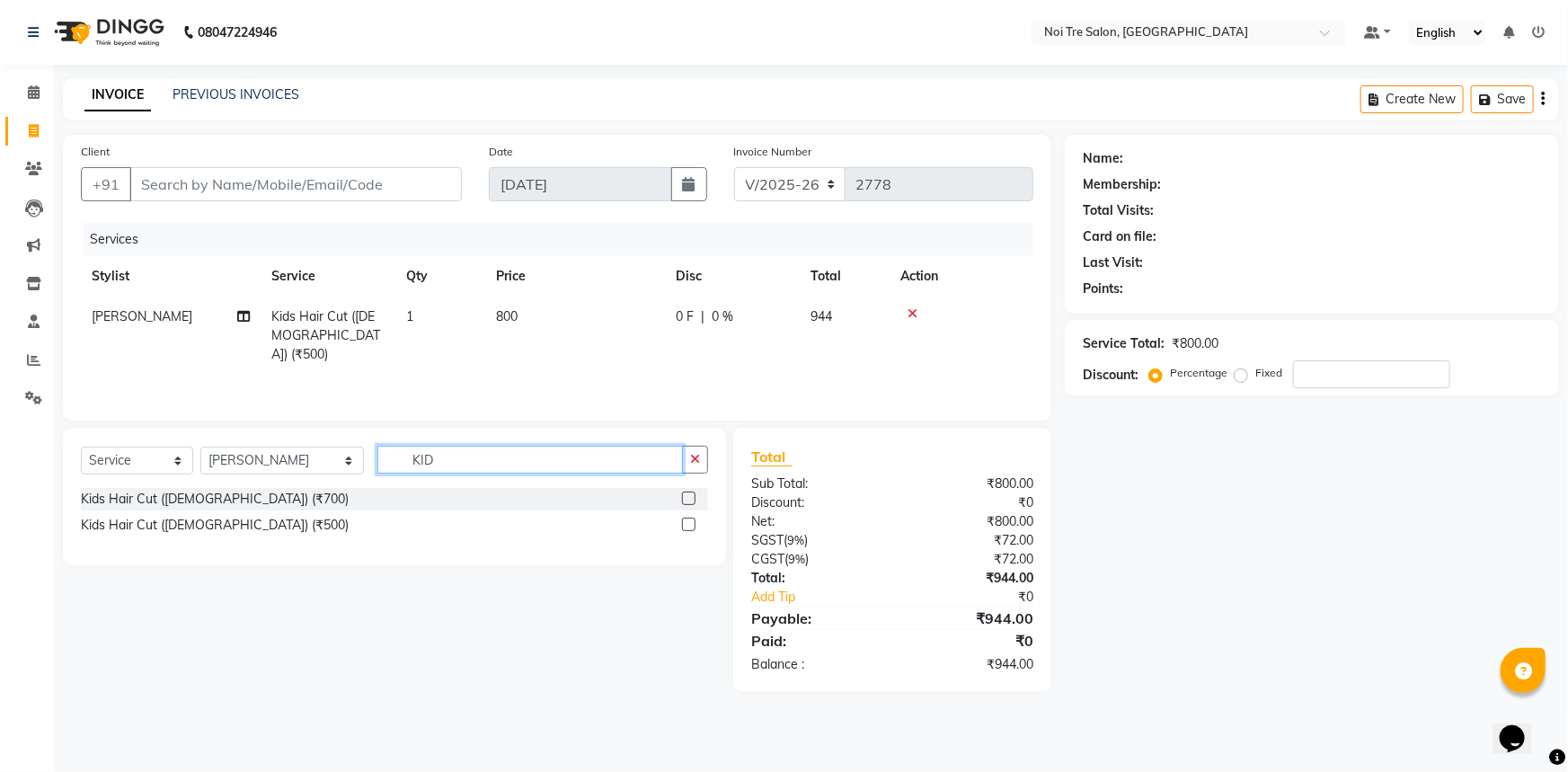
drag, startPoint x: 430, startPoint y: 470, endPoint x: 192, endPoint y: 438, distance: 240.1
click at [231, 447] on div "Select Service Product Membership Package Voucher Prepaid Gift Card Select Styl…" at bounding box center [394, 467] width 627 height 42
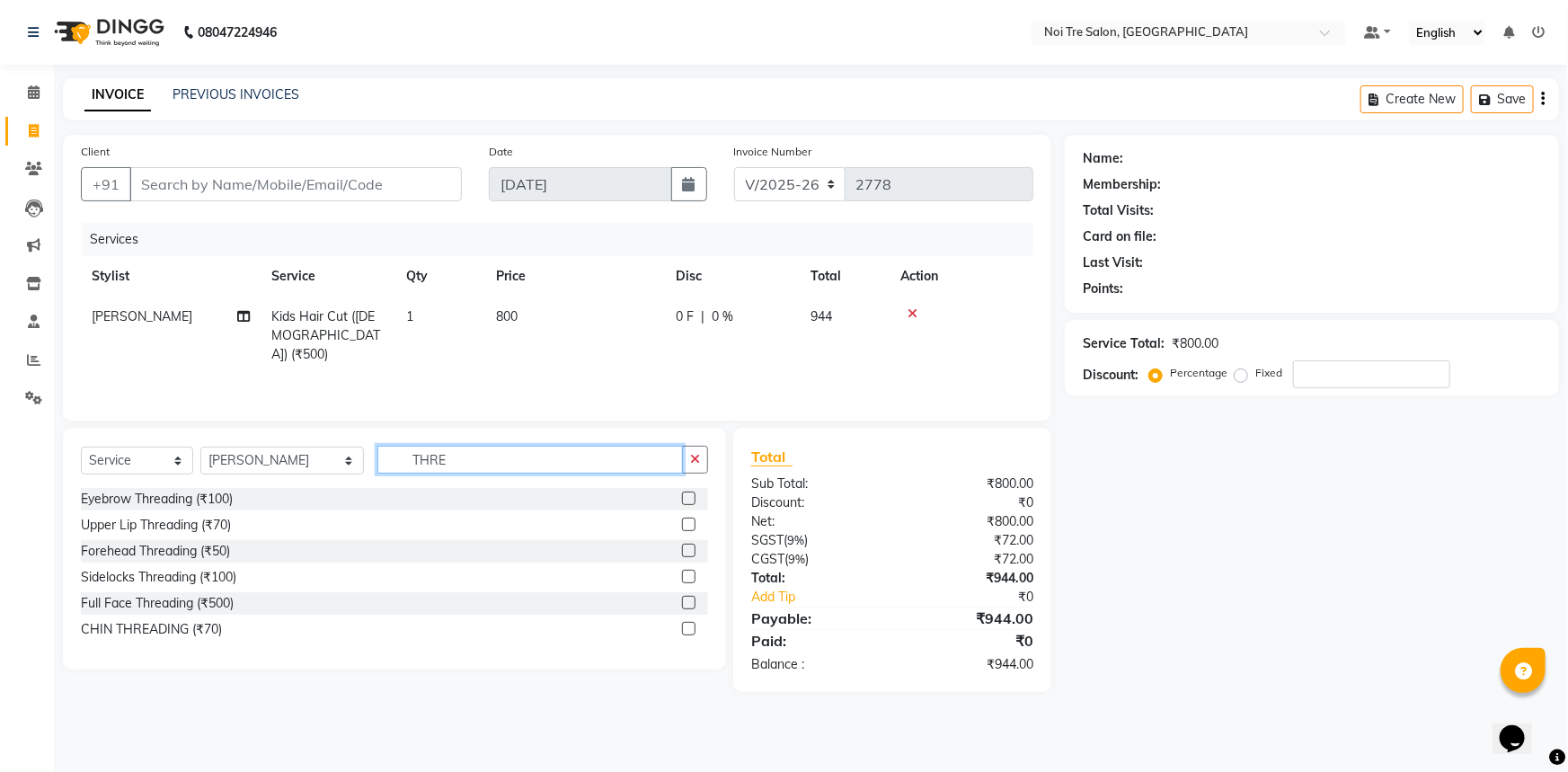
type input "THRE"
click at [688, 599] on label at bounding box center [689, 602] width 13 height 13
click at [688, 599] on input "checkbox" at bounding box center [688, 603] width 11 height 11
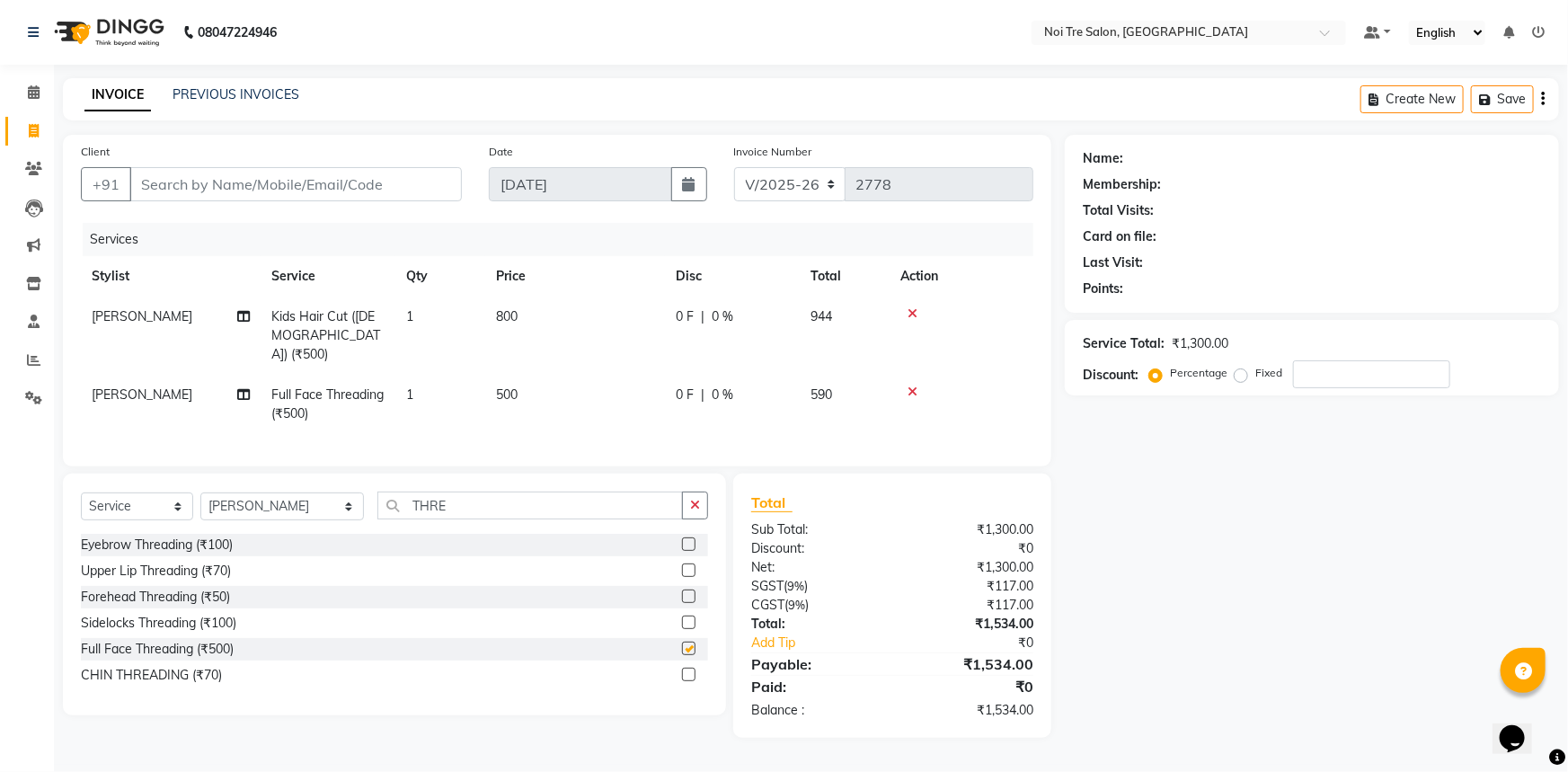
checkbox input "false"
click at [310, 195] on input "Client" at bounding box center [295, 184] width 332 height 34
type input "9"
type input "0"
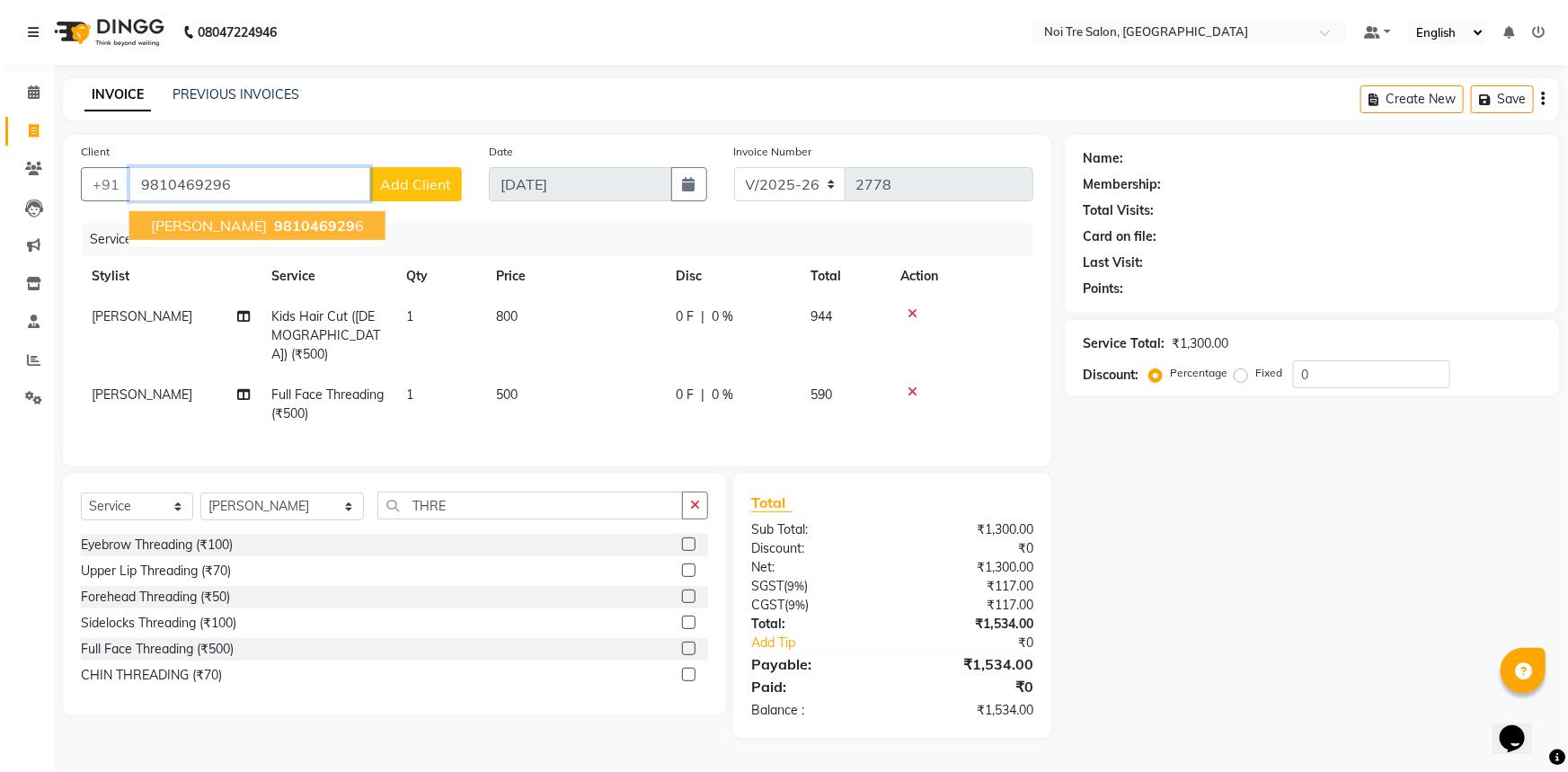
type input "9810469296"
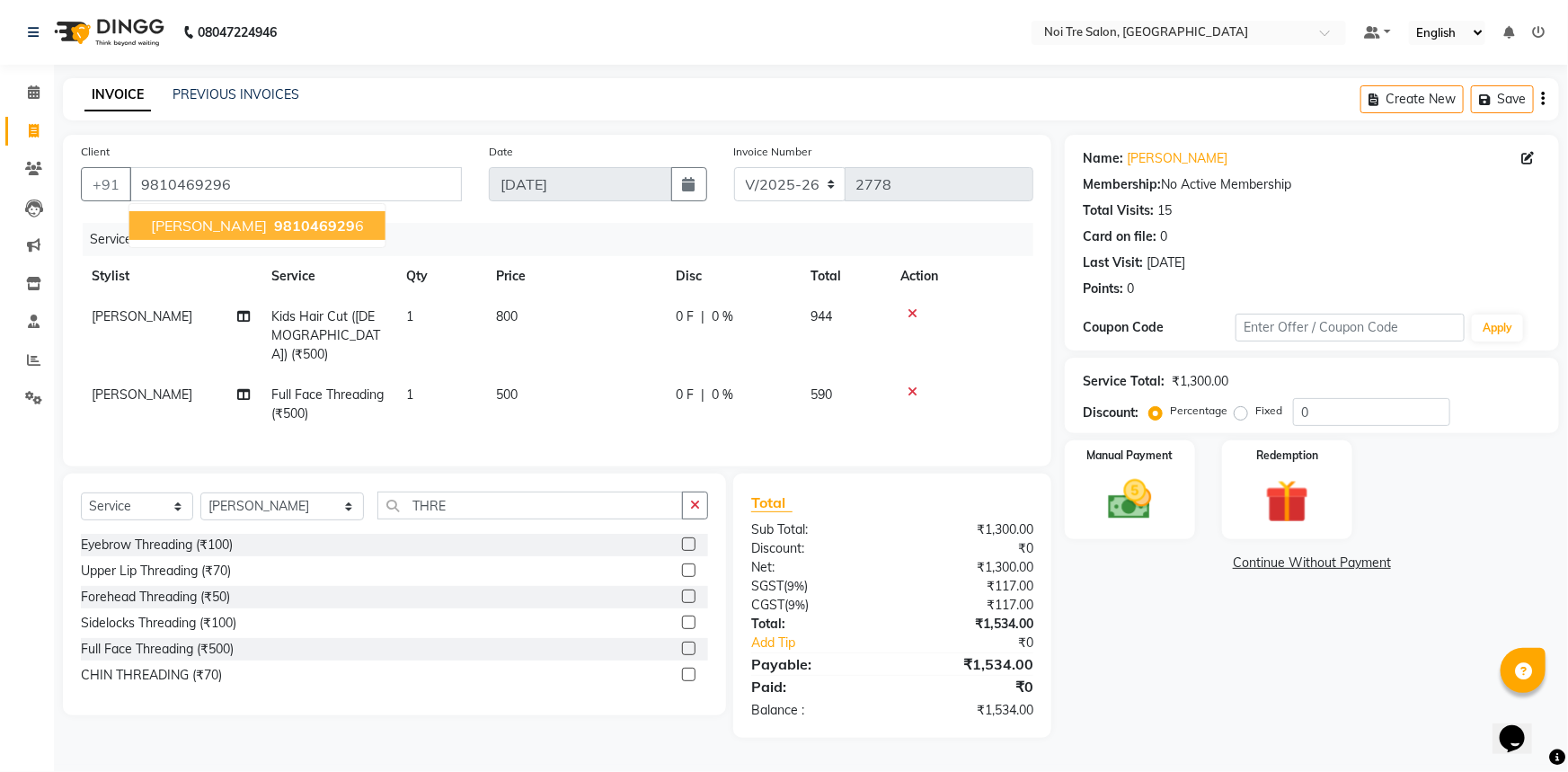
click at [286, 224] on span "981046929" at bounding box center [314, 225] width 81 height 18
click at [135, 386] on span "[PERSON_NAME]" at bounding box center [142, 394] width 101 height 16
select select "37882"
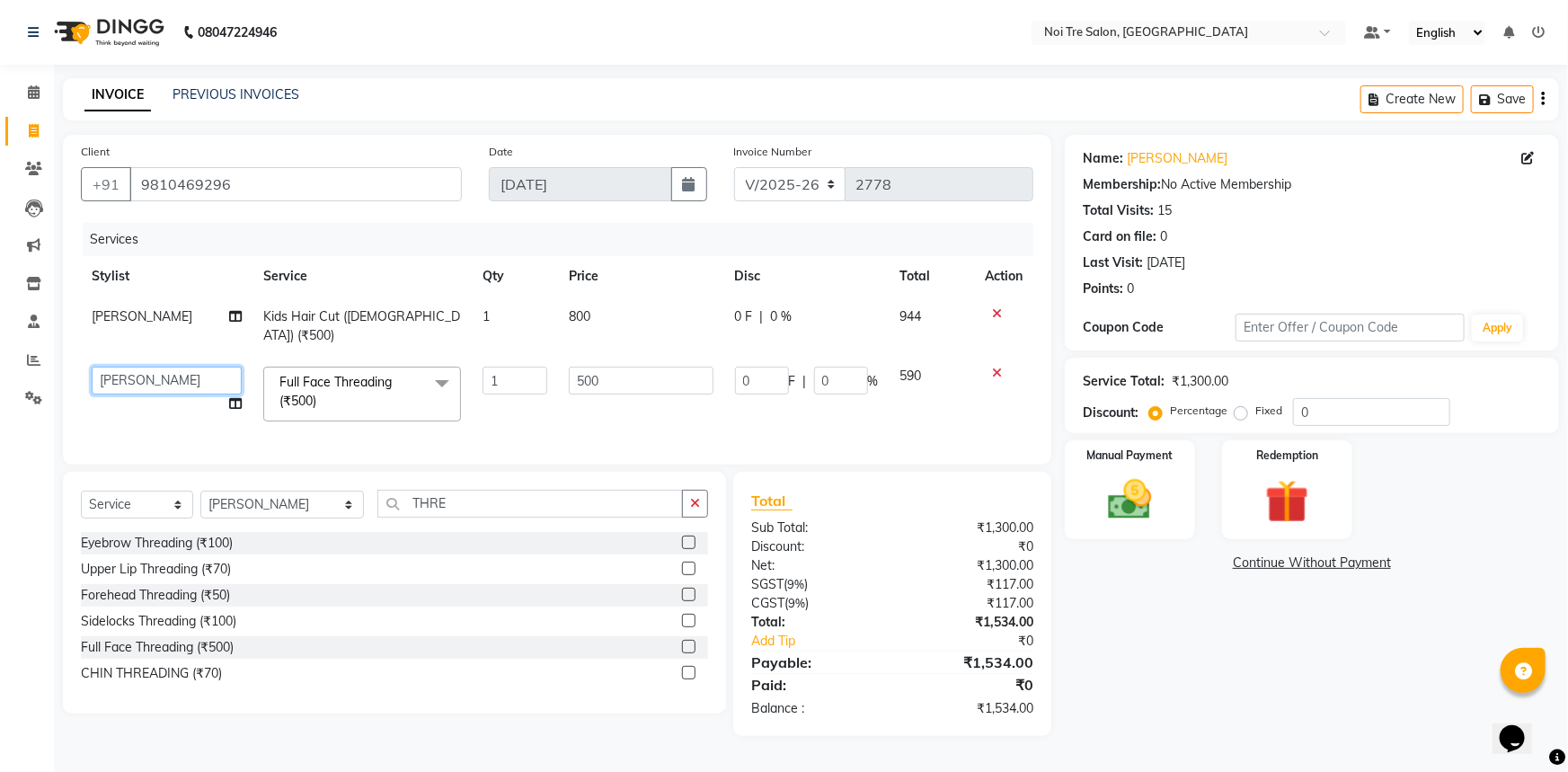
click at [152, 367] on select "[PERSON_NAME] [PERSON_NAME] STYLE DIRECTOR Curls Color [PERSON_NAME] [PERSON_NA…" at bounding box center [166, 380] width 150 height 28
select select "37877"
click at [1158, 498] on img at bounding box center [1130, 499] width 73 height 52
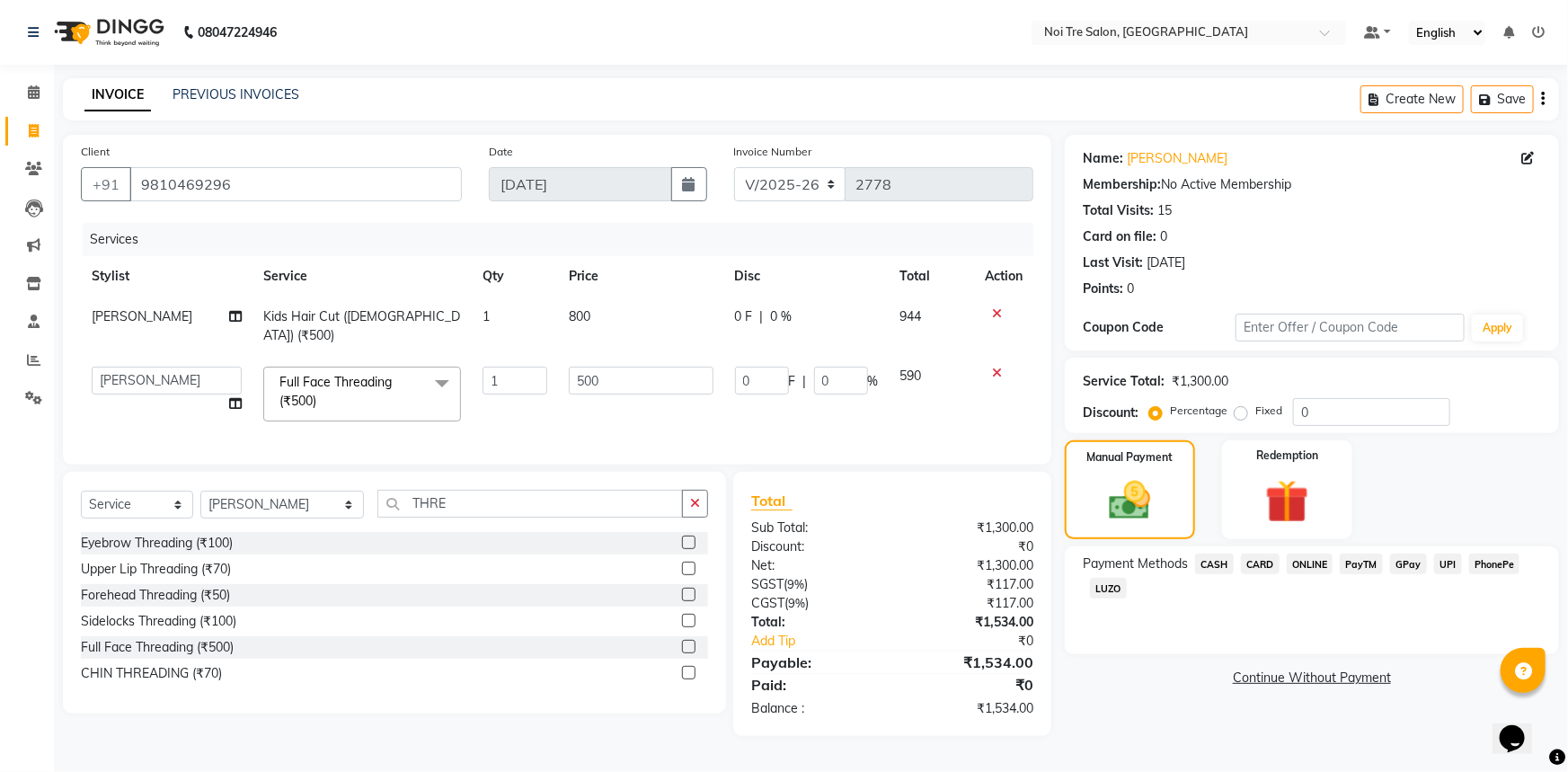
click at [1269, 561] on span "CARD" at bounding box center [1259, 564] width 39 height 21
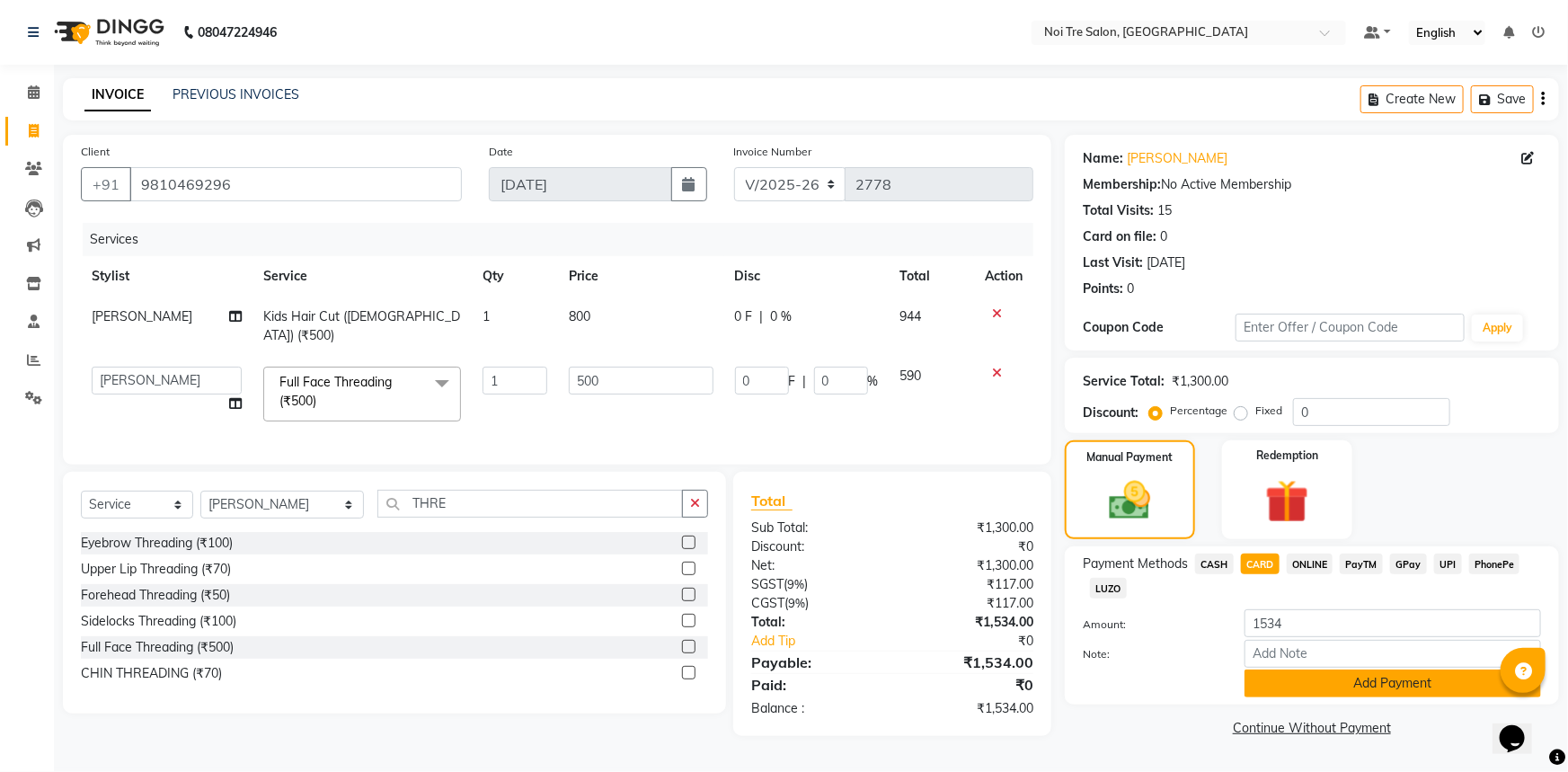
click at [1348, 683] on button "Add Payment" at bounding box center [1392, 683] width 296 height 28
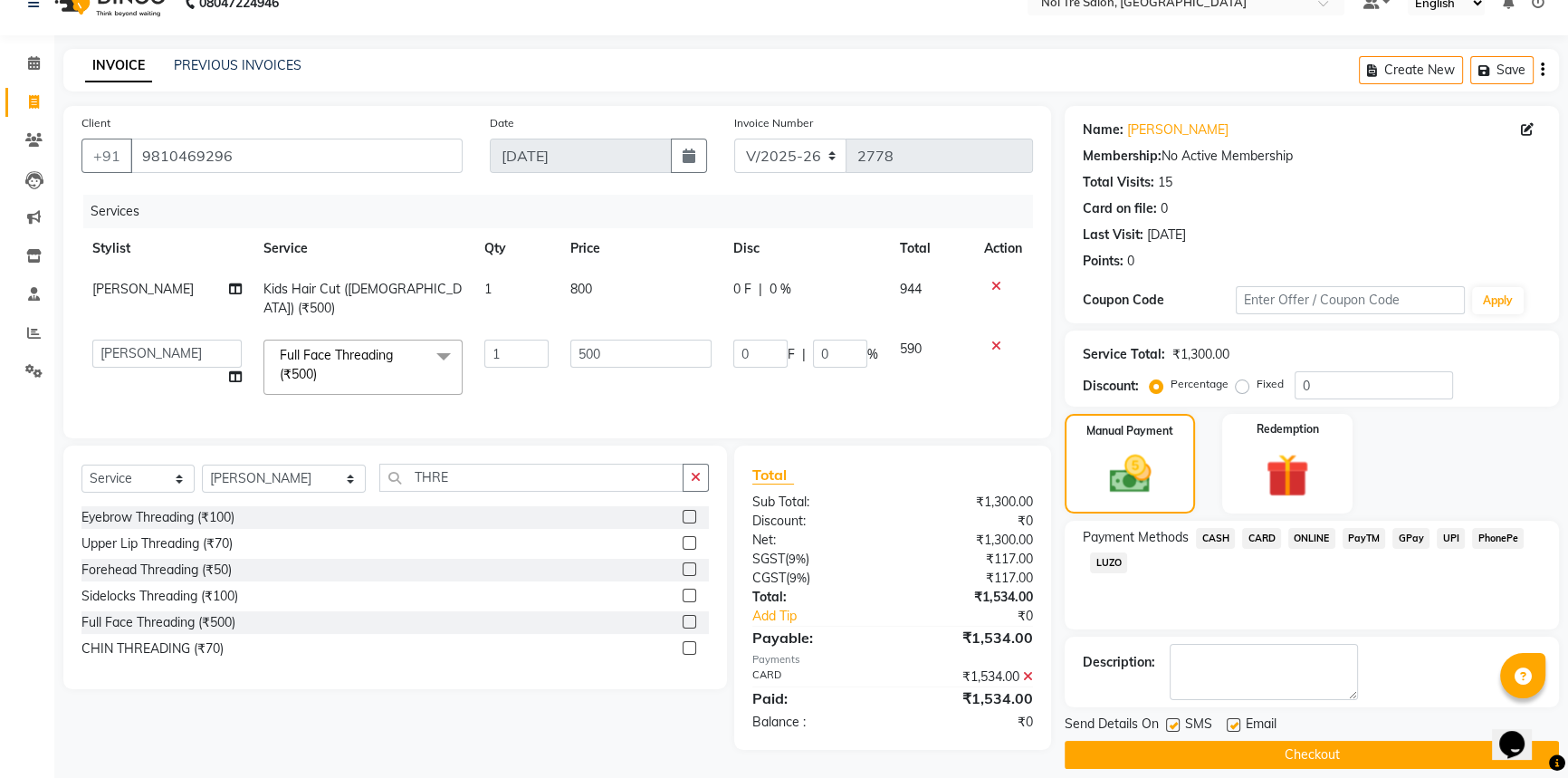
scroll to position [46, 0]
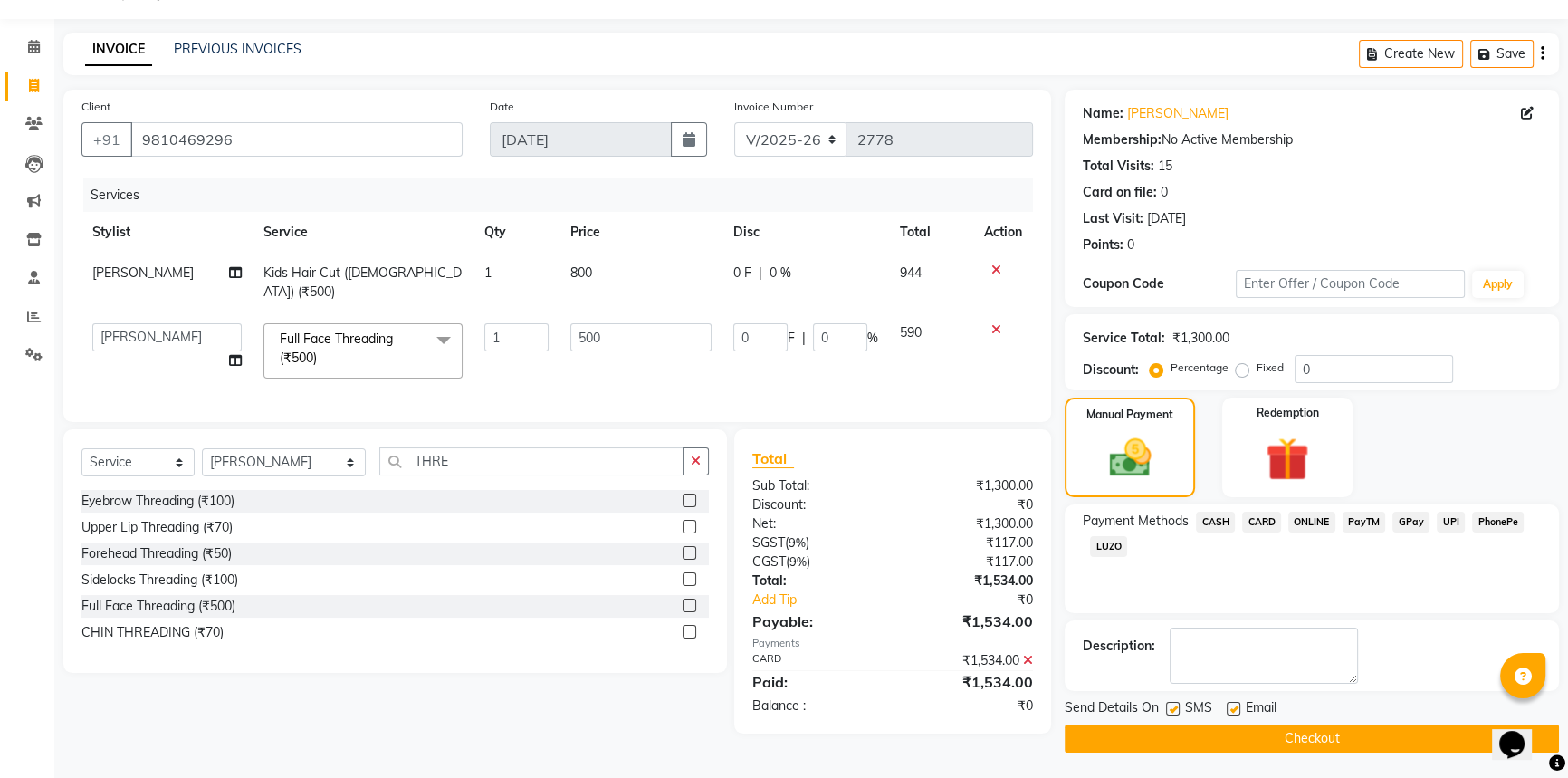
click at [1337, 738] on button "Checkout" at bounding box center [1312, 738] width 495 height 28
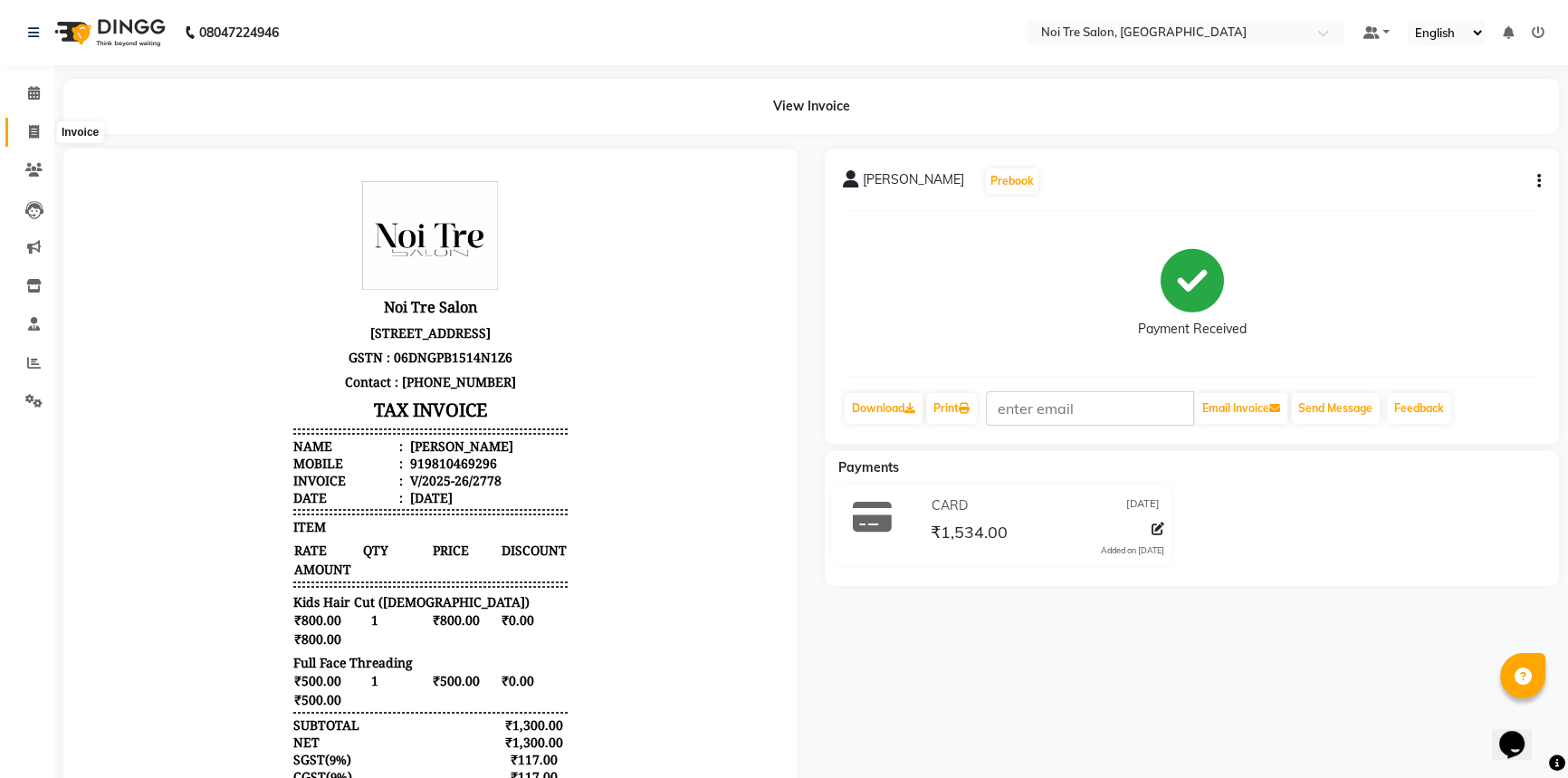
click at [40, 132] on span at bounding box center [34, 133] width 32 height 21
select select "service"
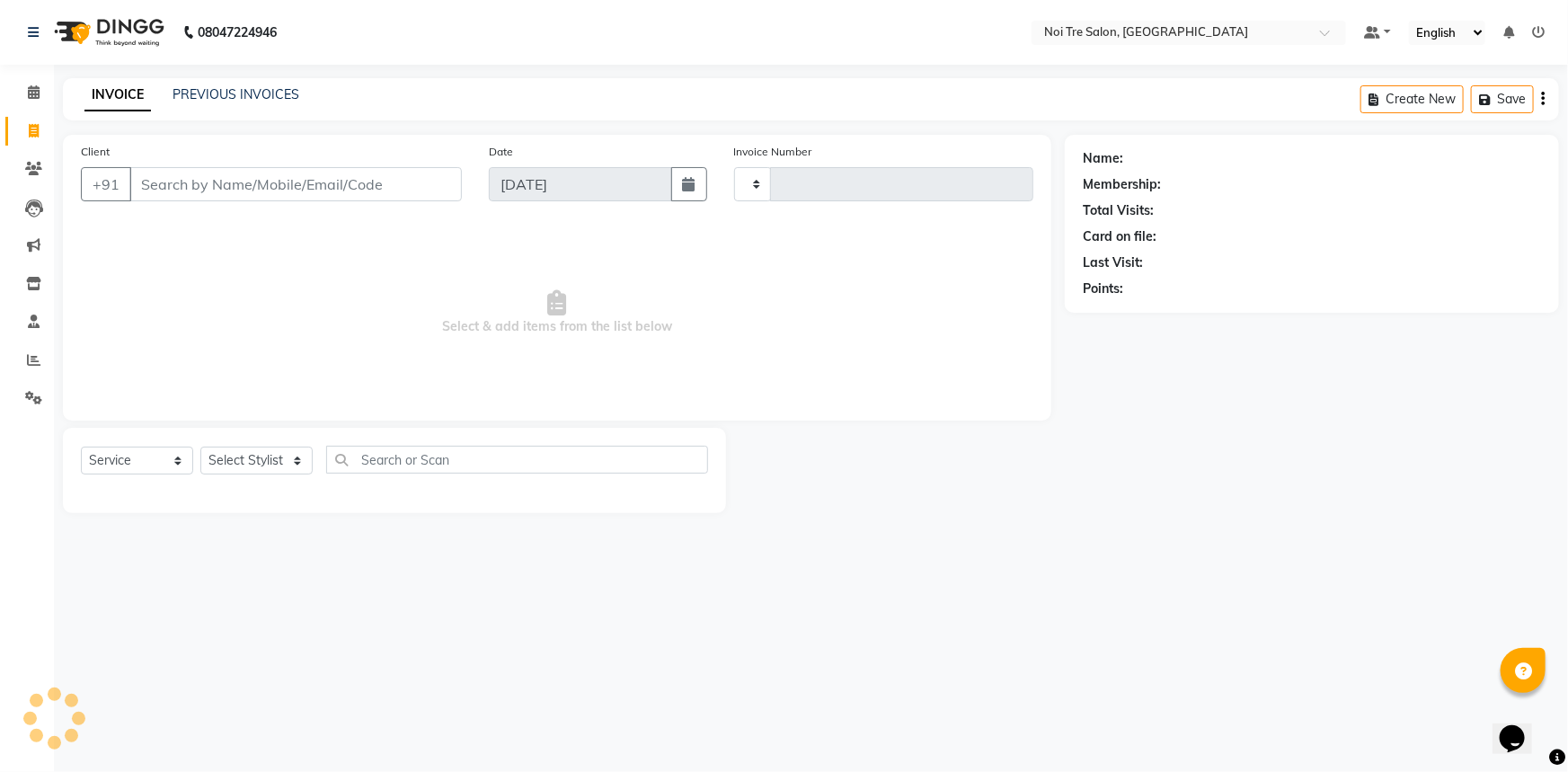
type input "2779"
select select "3710"
